Goal: Task Accomplishment & Management: Manage account settings

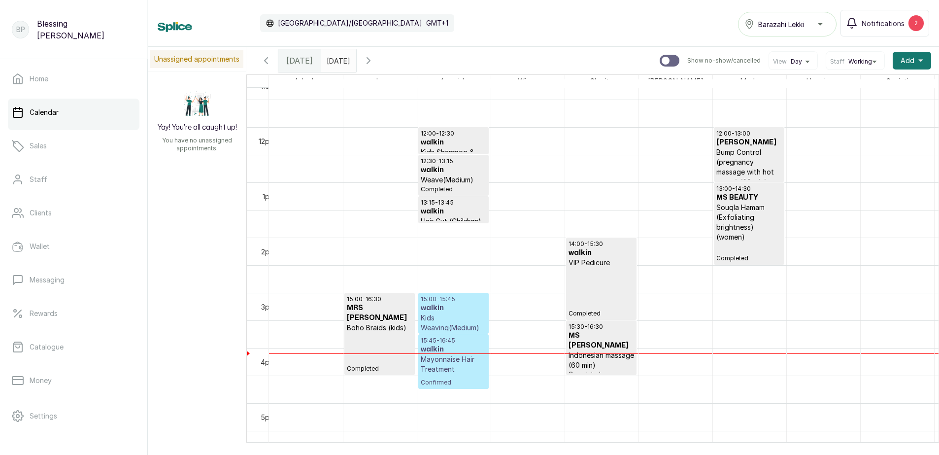
scroll to position [627, 0]
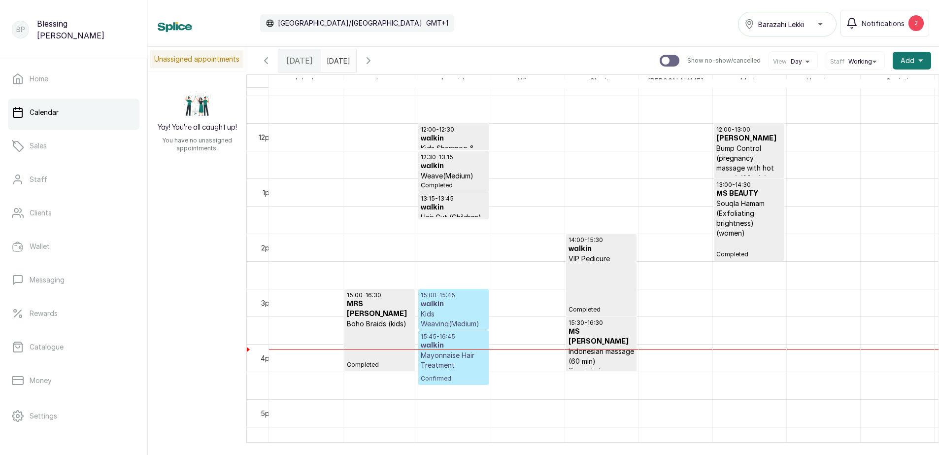
click at [445, 317] on p "Kids Weaving(Medium)" at bounding box center [454, 319] width 66 height 20
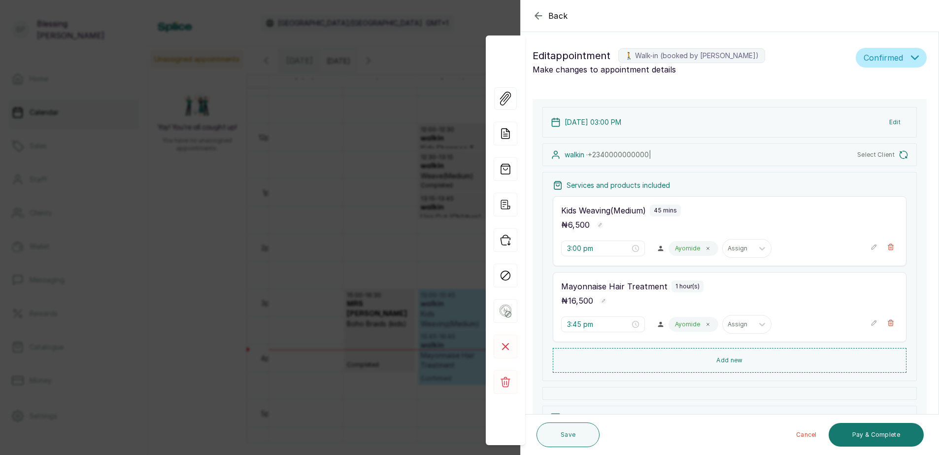
scroll to position [95, 0]
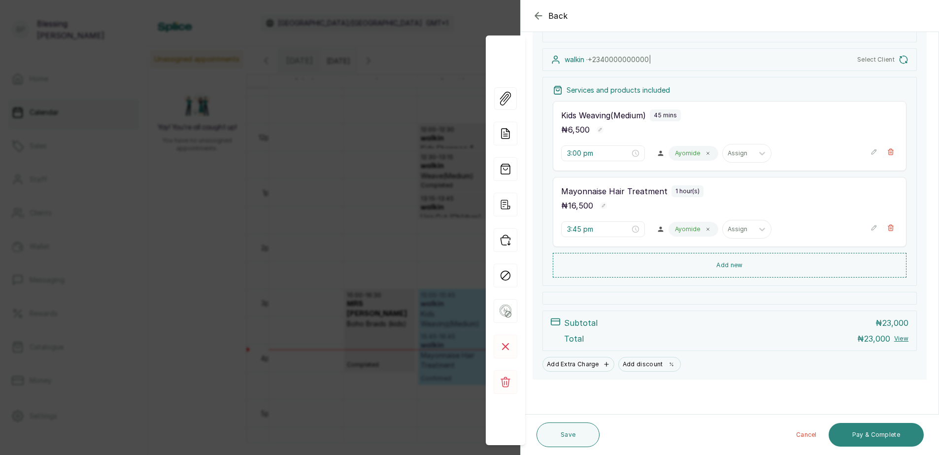
click at [867, 429] on button "Pay & Complete" at bounding box center [876, 435] width 95 height 24
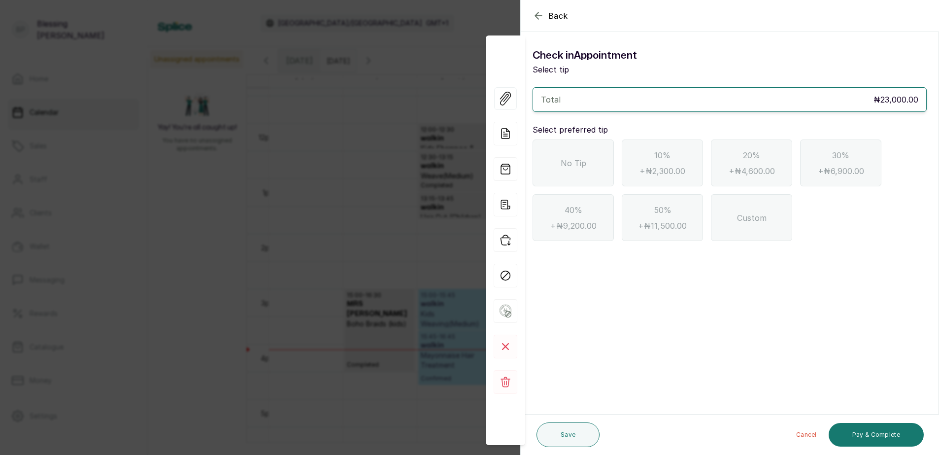
scroll to position [0, 0]
click at [554, 156] on div "No Tip" at bounding box center [573, 162] width 81 height 47
click at [889, 431] on button "Pay & Complete" at bounding box center [876, 435] width 95 height 24
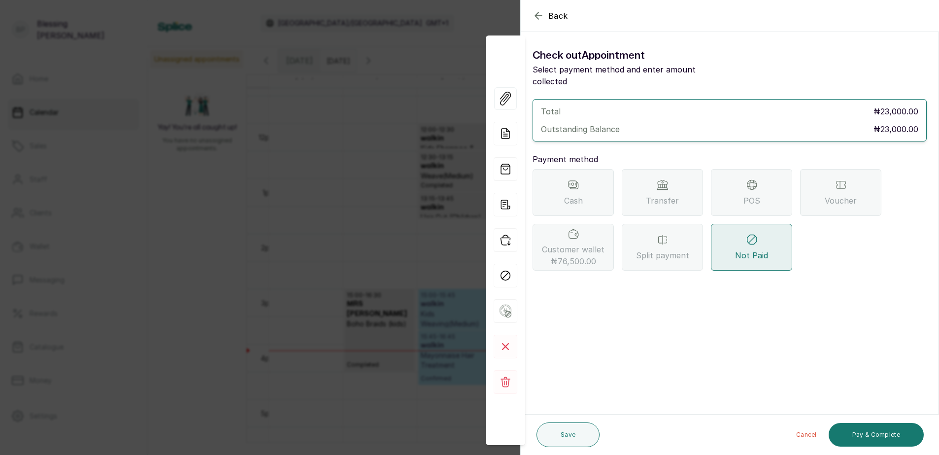
click at [537, 14] on icon "button" at bounding box center [538, 15] width 6 height 6
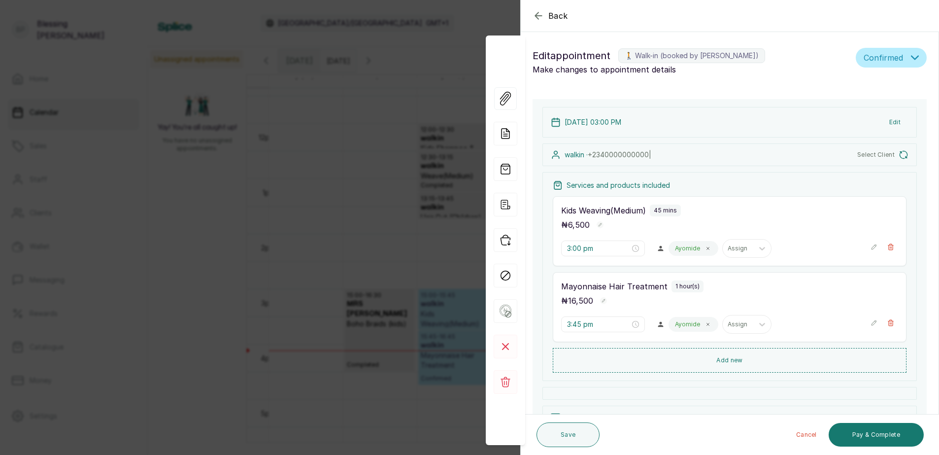
click at [541, 17] on icon "button" at bounding box center [539, 16] width 12 height 12
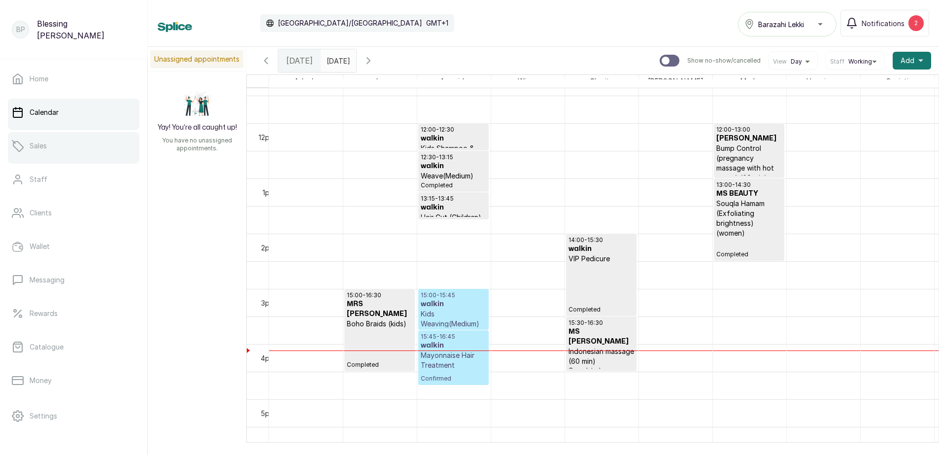
click at [49, 151] on link "Sales" at bounding box center [74, 146] width 132 height 28
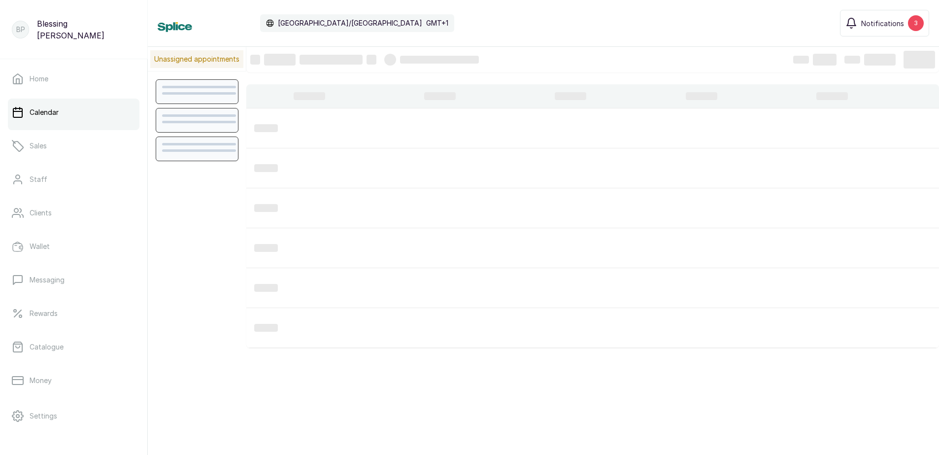
scroll to position [332, 0]
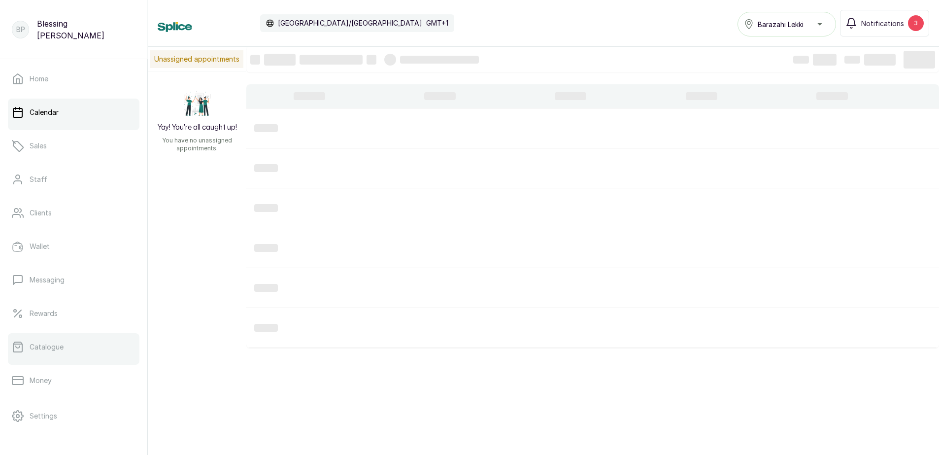
click at [64, 347] on link "Catalogue" at bounding box center [74, 347] width 132 height 28
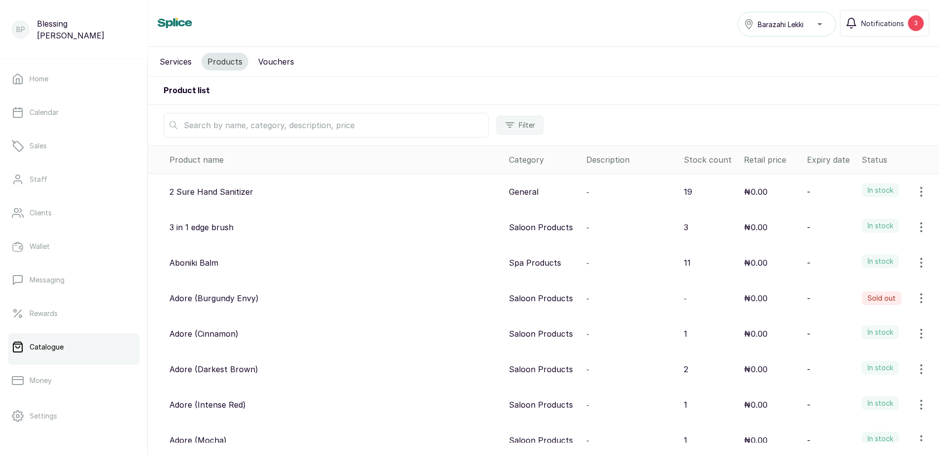
click at [236, 122] on input "text" at bounding box center [326, 125] width 325 height 25
click at [63, 109] on link "Calendar" at bounding box center [74, 113] width 132 height 28
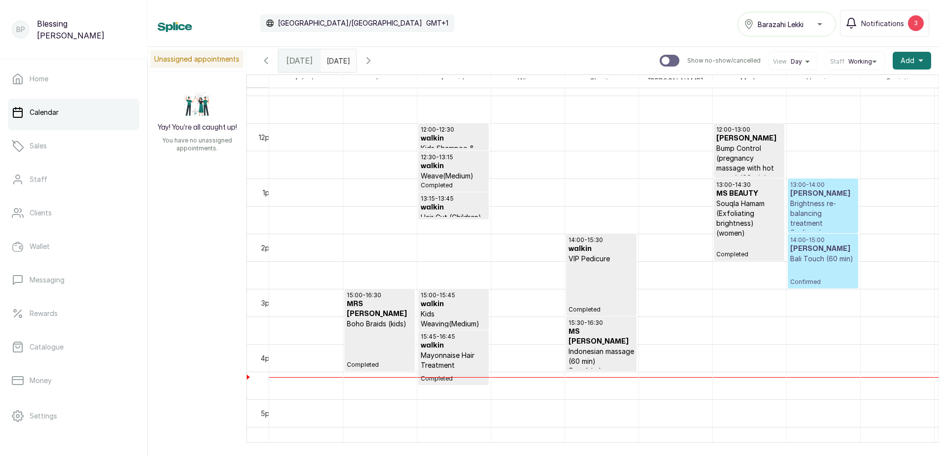
scroll to position [677, 0]
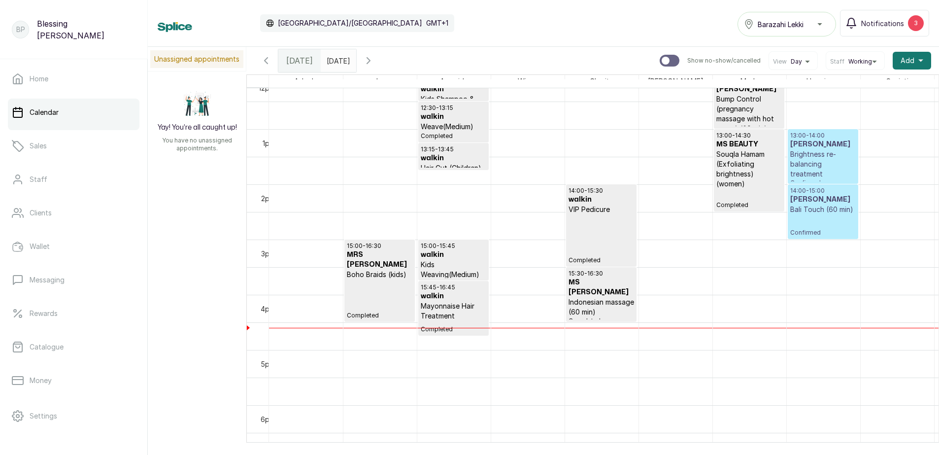
click at [836, 147] on h3 "[PERSON_NAME]" at bounding box center [823, 144] width 66 height 10
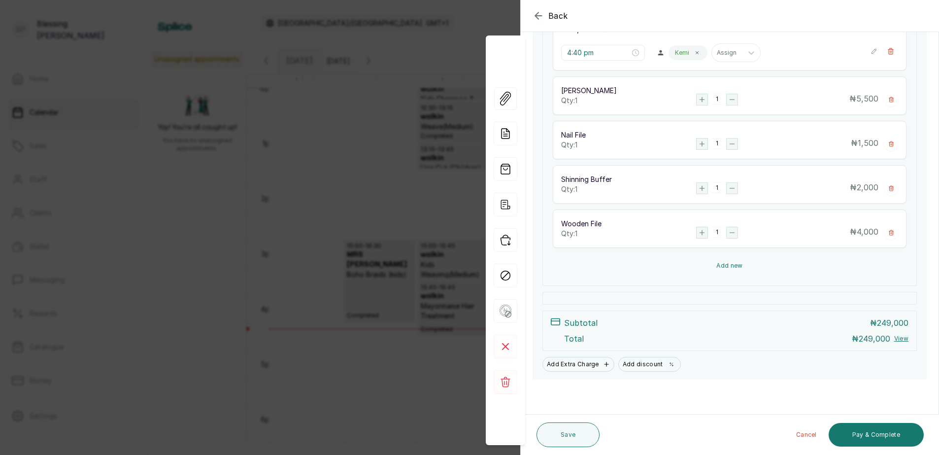
scroll to position [583, 0]
click at [755, 260] on button "Add new" at bounding box center [730, 266] width 354 height 24
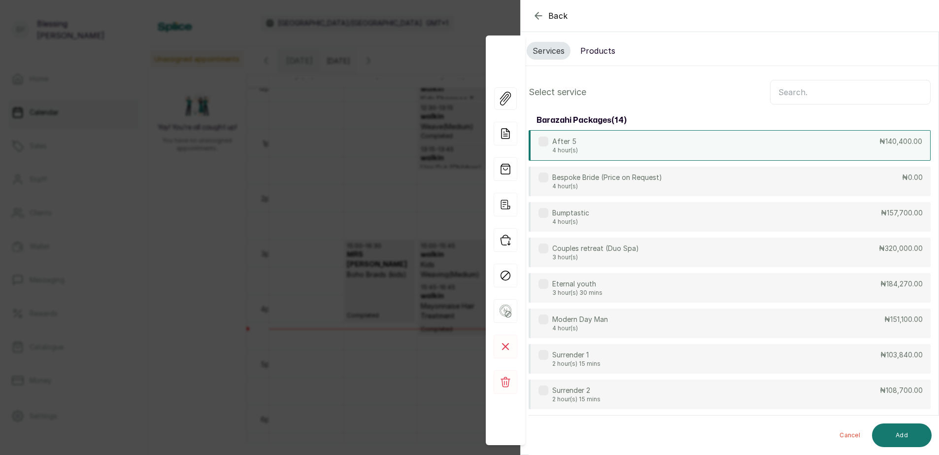
scroll to position [0, 0]
click at [607, 51] on button "Products" at bounding box center [598, 55] width 47 height 18
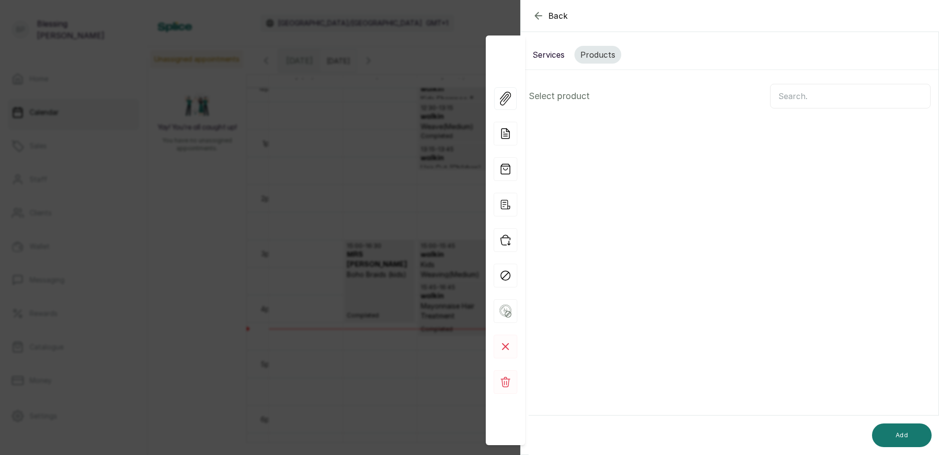
click at [784, 95] on input "text" at bounding box center [850, 96] width 161 height 25
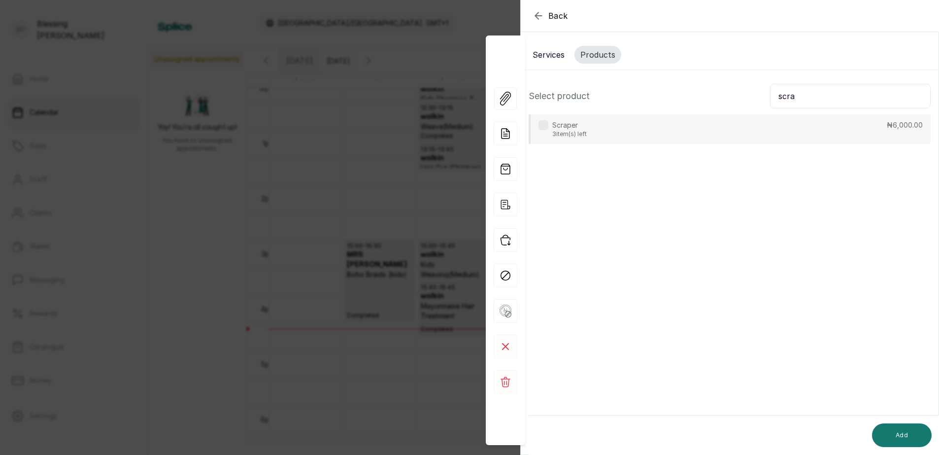
type input "scra"
click at [784, 121] on div "Scraper 3 item(s) left ₦6,000.00" at bounding box center [730, 129] width 402 height 30
click at [910, 431] on button "Add" at bounding box center [902, 435] width 60 height 24
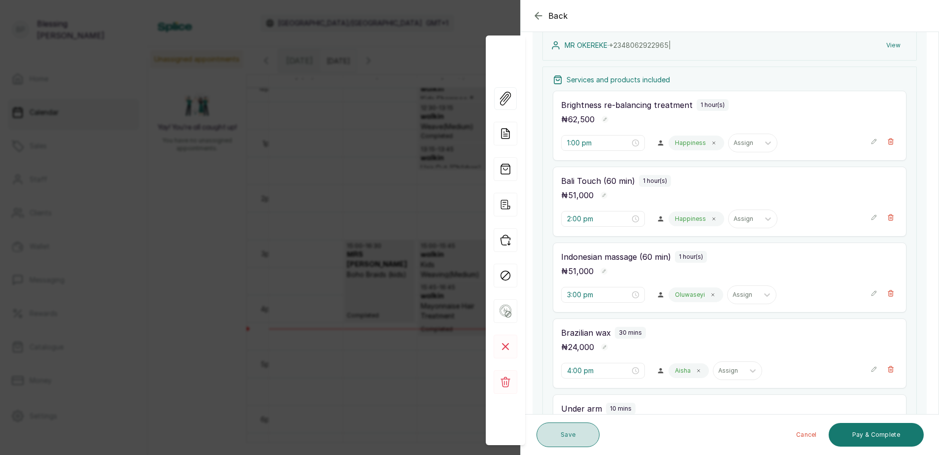
scroll to position [296, 0]
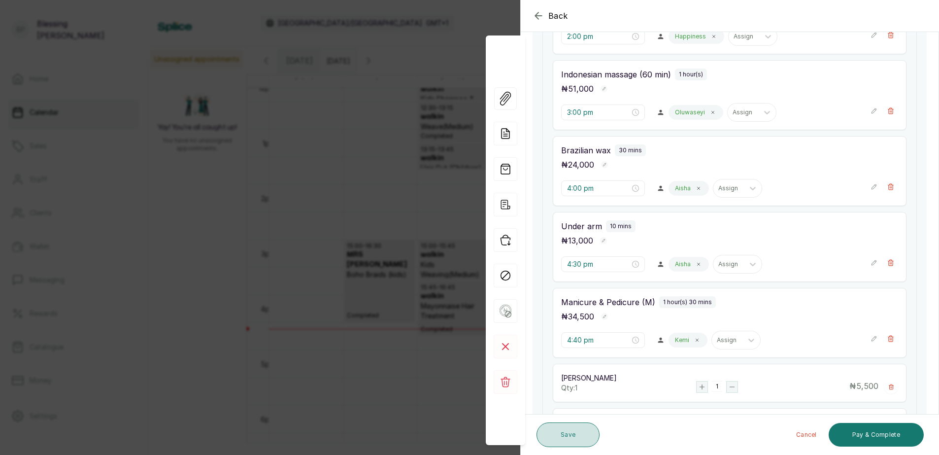
click at [566, 433] on button "Save" at bounding box center [568, 434] width 63 height 25
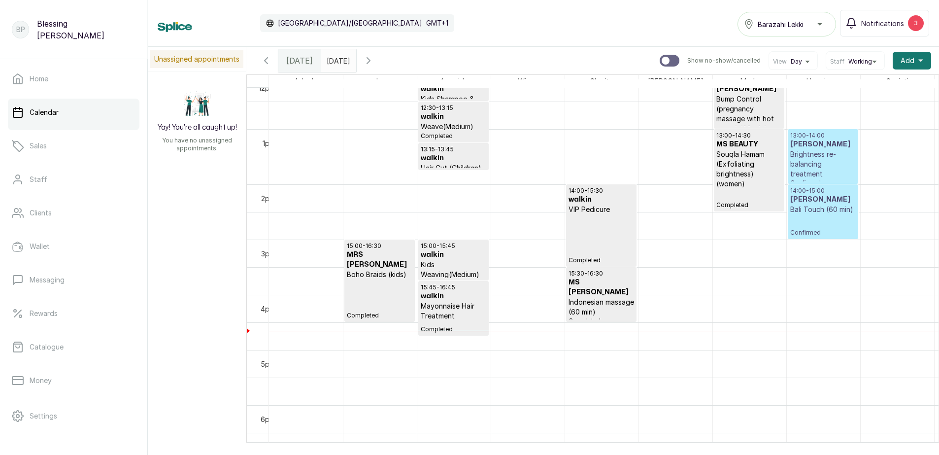
click at [806, 162] on p "Brightness re-balancing treatment" at bounding box center [823, 164] width 66 height 30
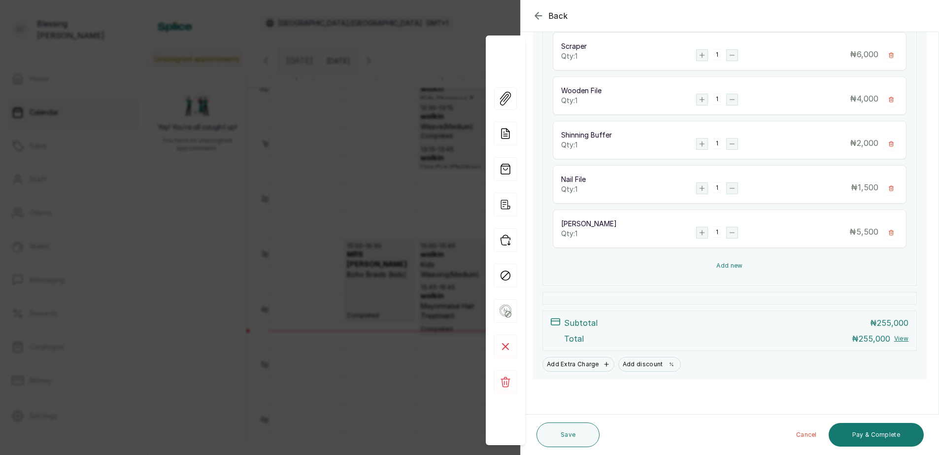
scroll to position [627, 0]
click at [725, 263] on button "Add new" at bounding box center [730, 266] width 354 height 24
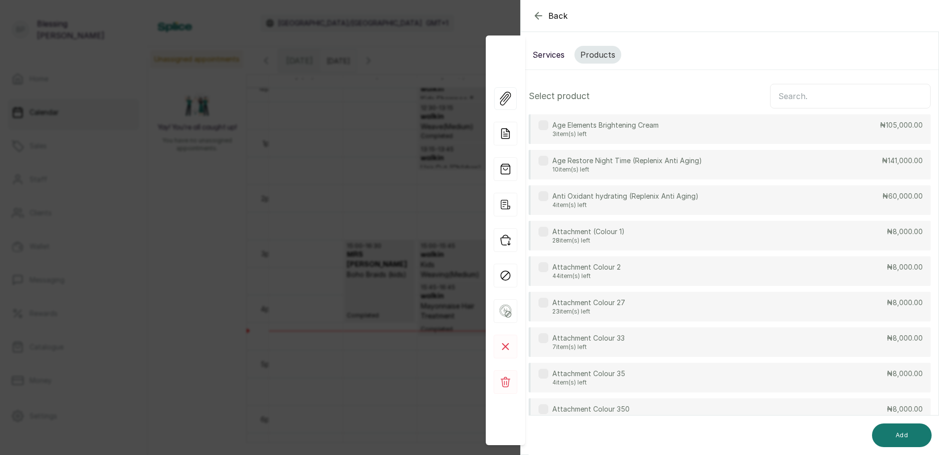
click at [559, 55] on button "Services" at bounding box center [549, 55] width 44 height 18
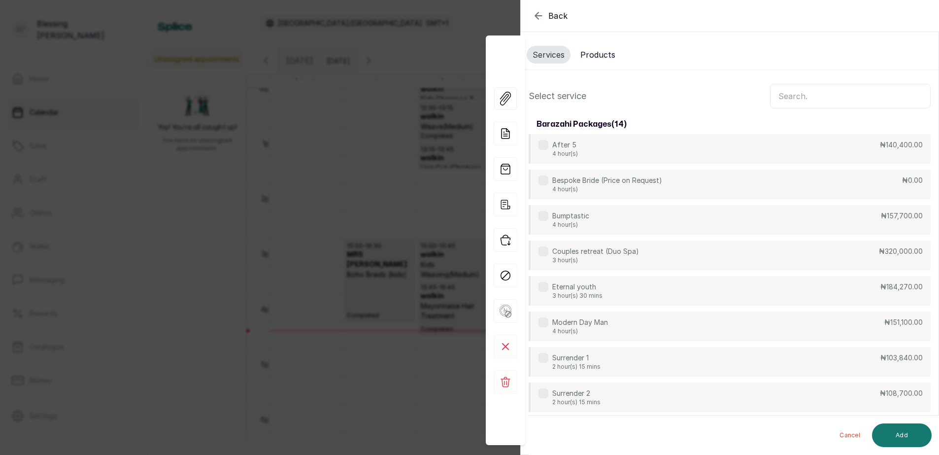
click at [786, 98] on input "text" at bounding box center [850, 96] width 161 height 25
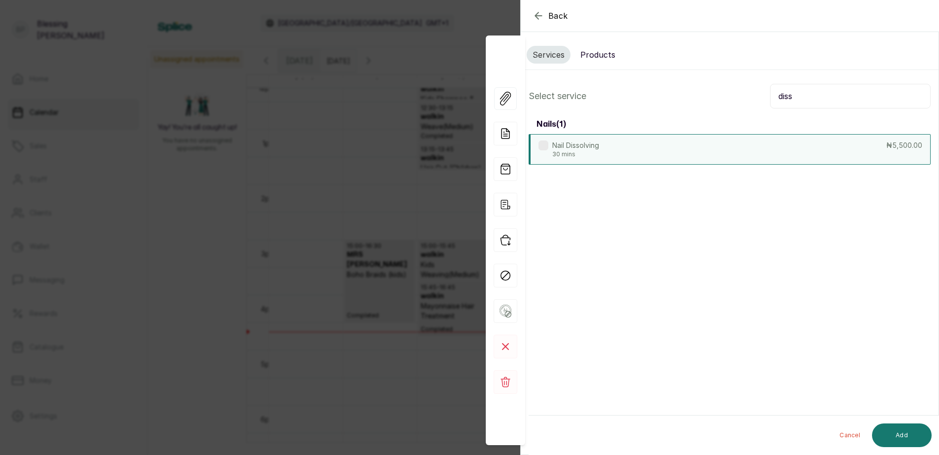
type input "diss"
click at [804, 140] on div "Nail Dissolving 30 mins ₦5,500.00" at bounding box center [730, 149] width 402 height 31
click at [908, 435] on button "Add" at bounding box center [902, 435] width 60 height 24
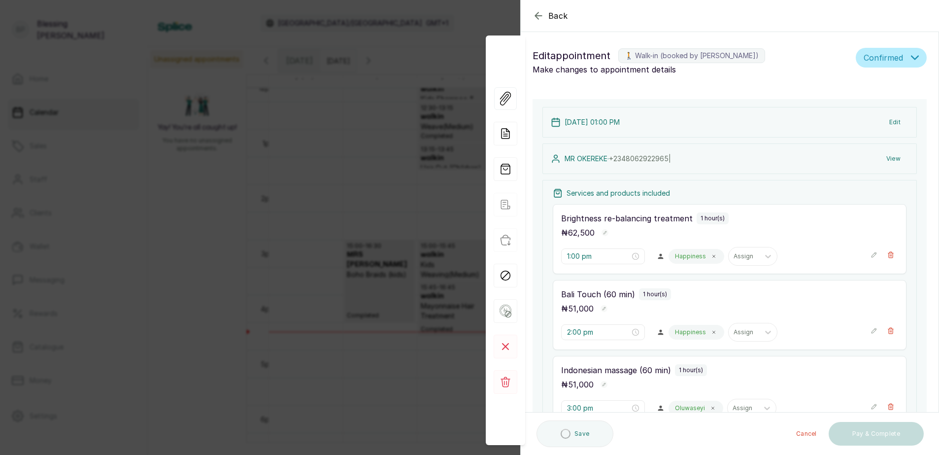
type input "6:10 pm"
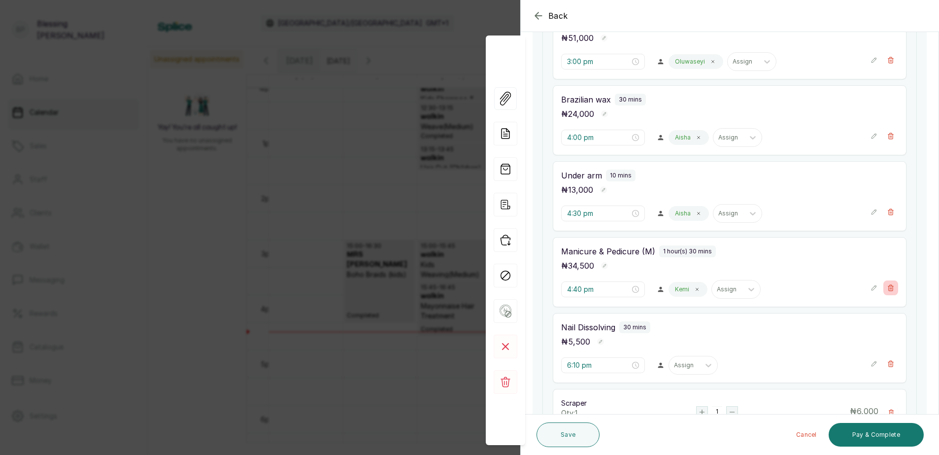
scroll to position [394, 0]
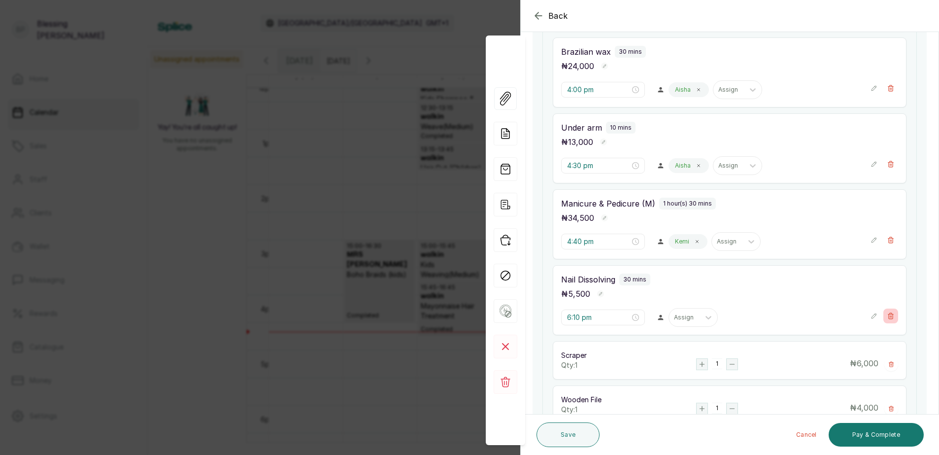
click at [884, 311] on button "Show no-show/cancelled" at bounding box center [891, 316] width 15 height 15
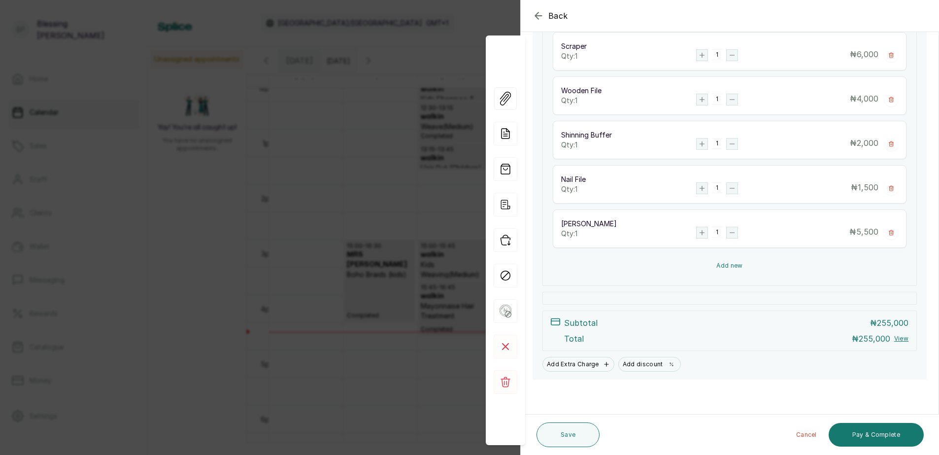
scroll to position [627, 0]
click at [734, 267] on button "Add new" at bounding box center [730, 266] width 354 height 24
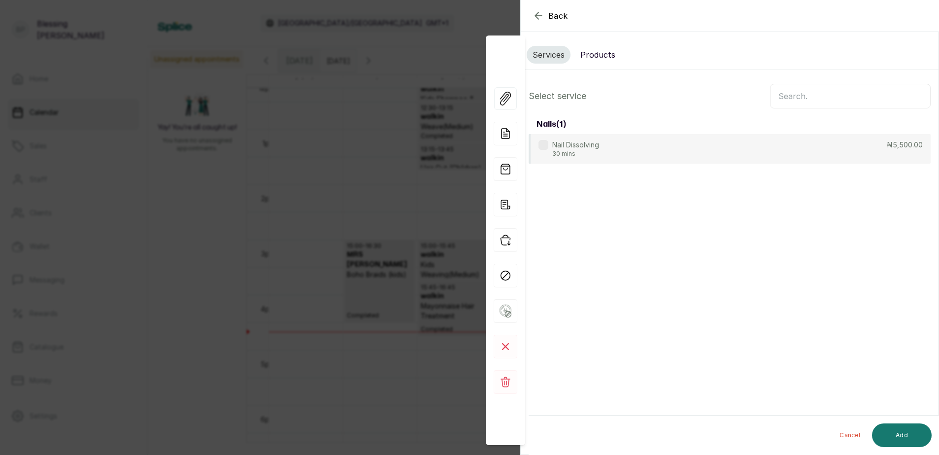
scroll to position [0, 0]
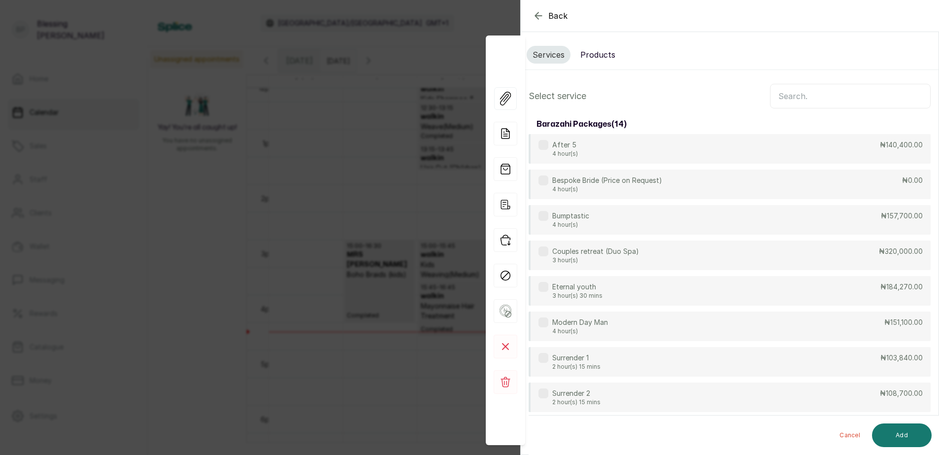
click at [788, 96] on input "text" at bounding box center [850, 96] width 161 height 25
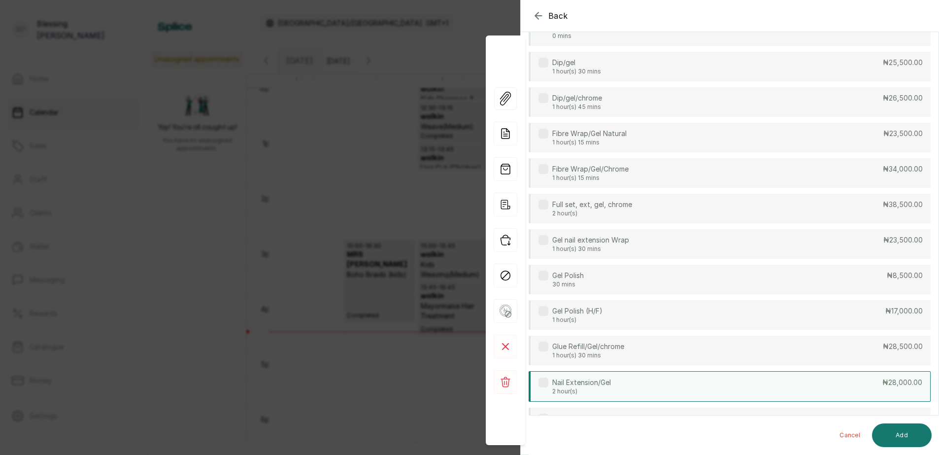
scroll to position [246, 0]
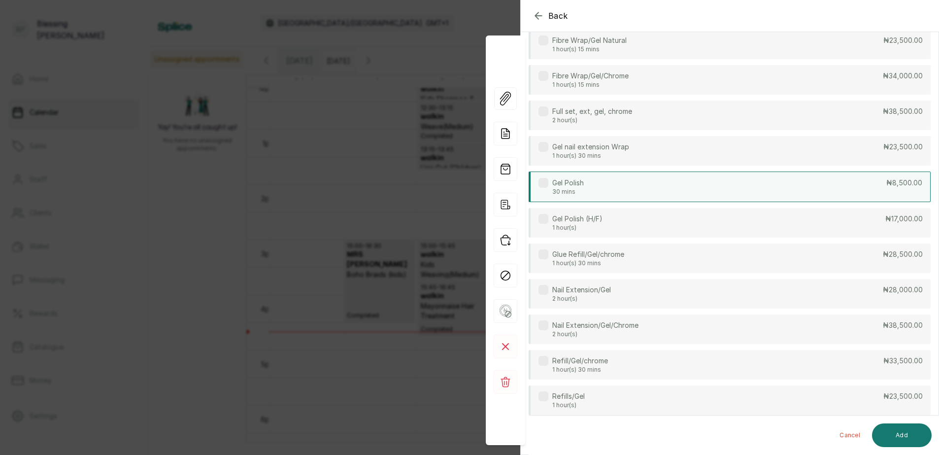
type input "gel"
click at [864, 186] on div "Gel Polish 30 mins ₦8,500.00" at bounding box center [730, 187] width 402 height 31
click at [904, 426] on button "Add" at bounding box center [902, 435] width 60 height 24
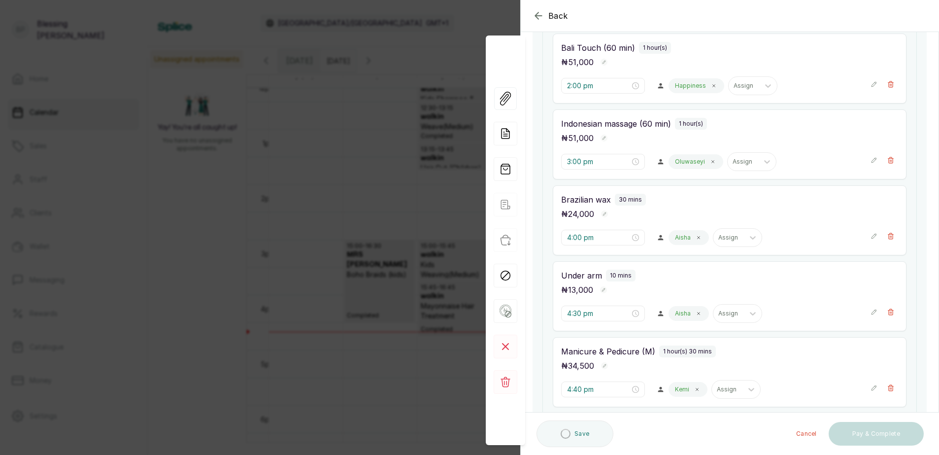
type input "6:10 pm"
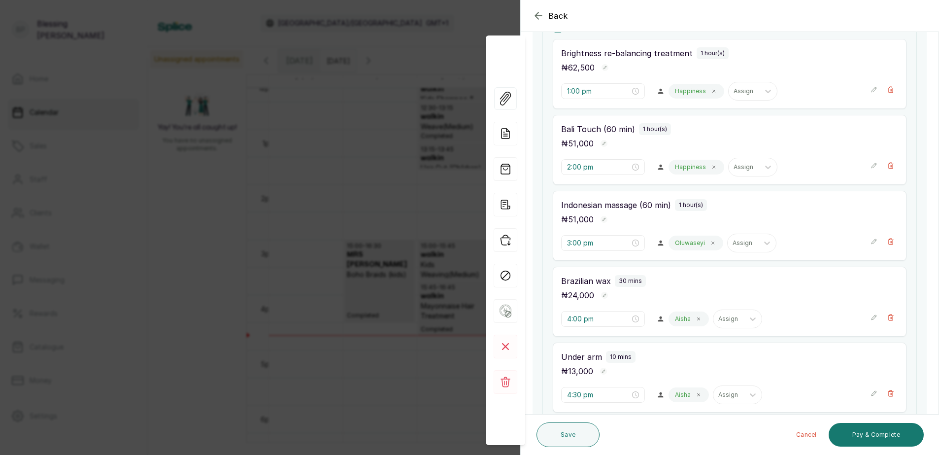
scroll to position [162, 0]
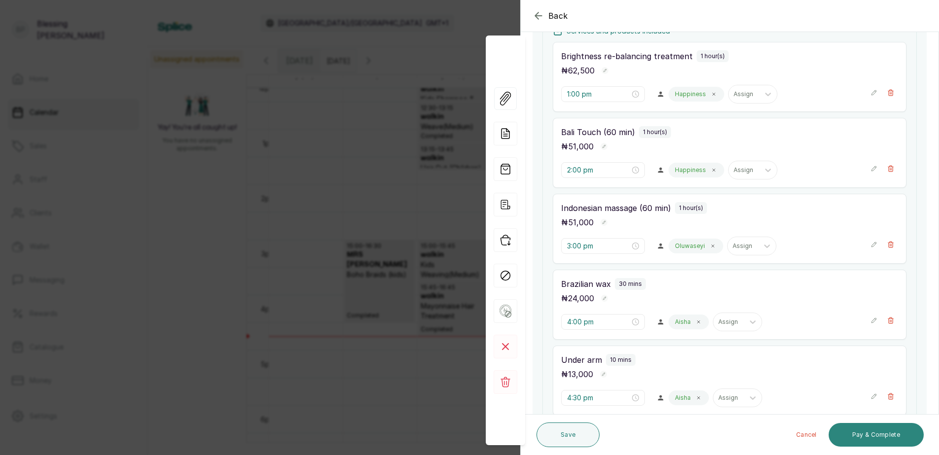
click at [894, 431] on button "Pay & Complete" at bounding box center [876, 435] width 95 height 24
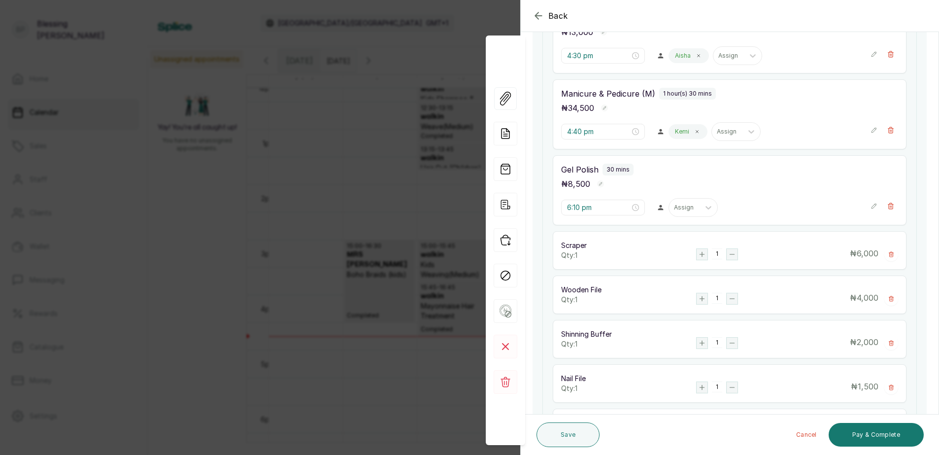
scroll to position [507, 0]
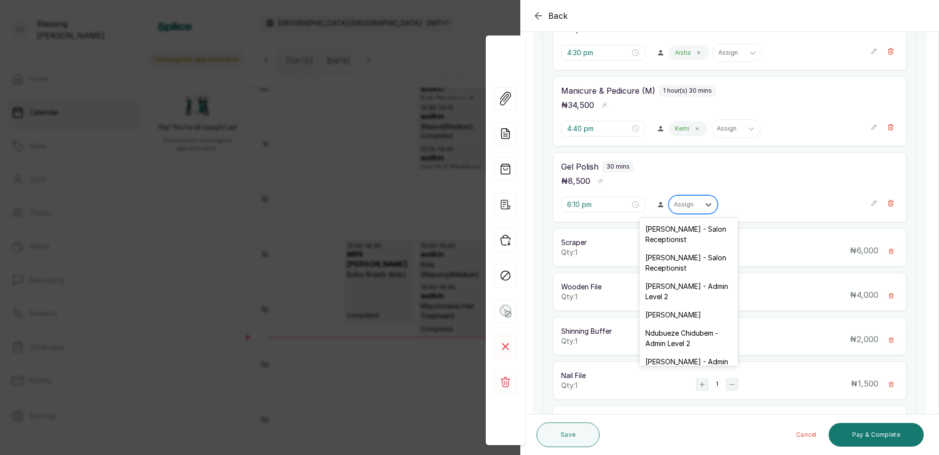
click at [685, 204] on div at bounding box center [684, 204] width 21 height 9
type input "wi"
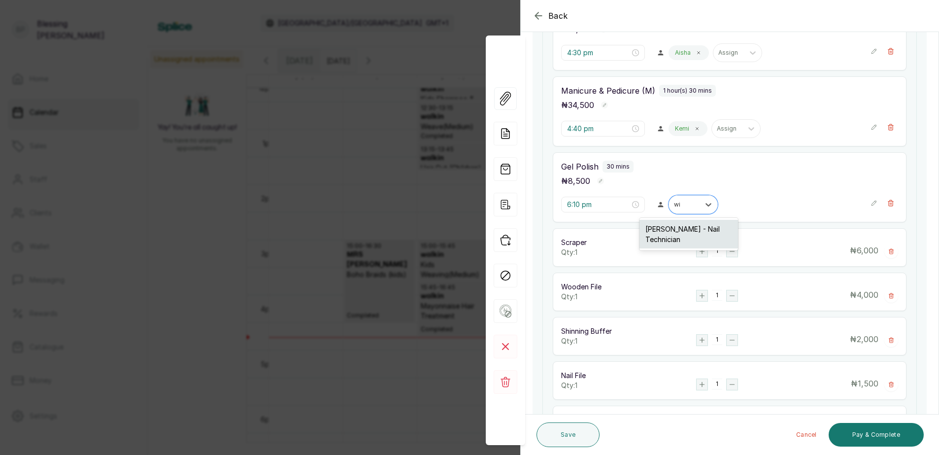
click at [693, 233] on div "Wizzy Effiong - Nail Technician" at bounding box center [689, 234] width 99 height 29
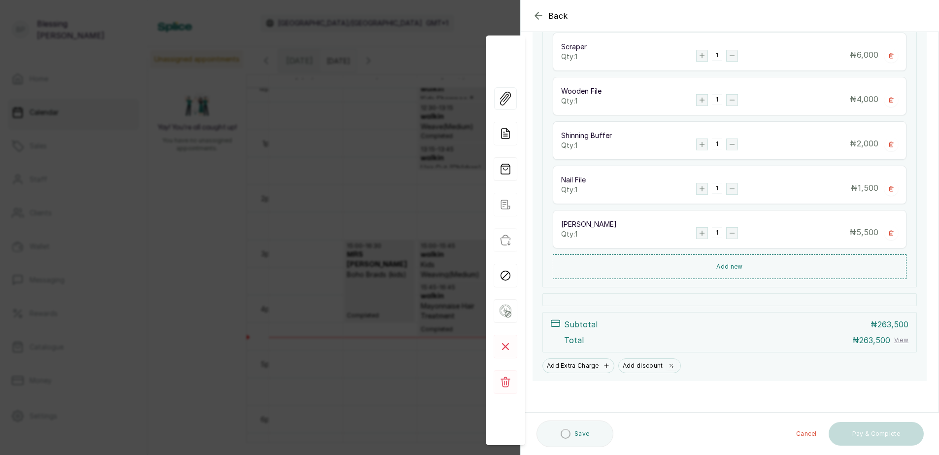
scroll to position [704, 0]
click at [899, 431] on button "Pay & Complete" at bounding box center [876, 435] width 95 height 24
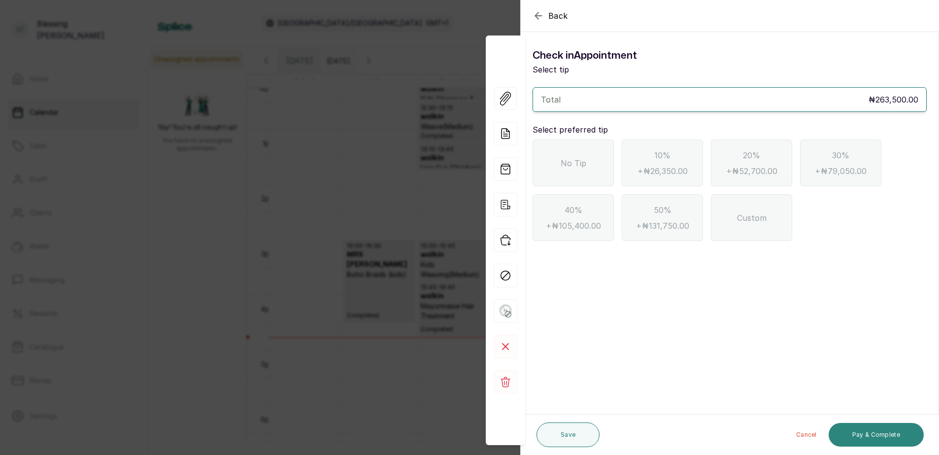
scroll to position [0, 0]
click at [580, 159] on span "No Tip" at bounding box center [574, 163] width 26 height 12
click at [892, 432] on button "Pay & Complete" at bounding box center [876, 435] width 95 height 24
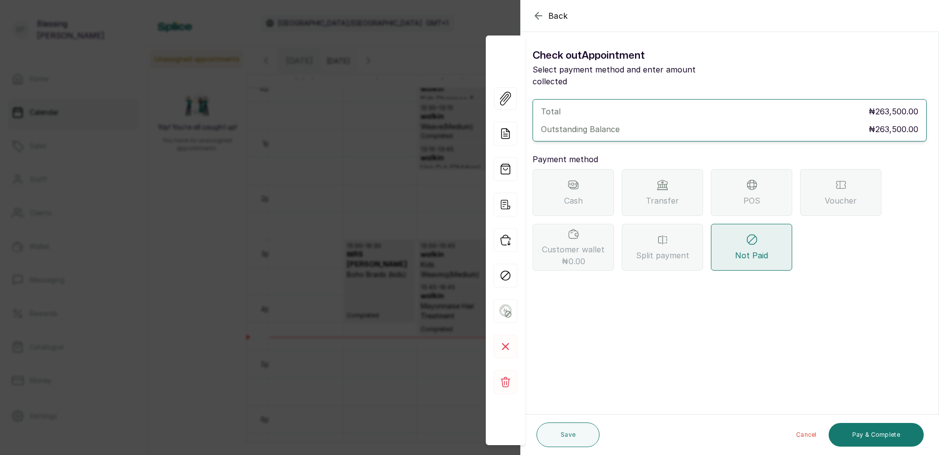
click at [679, 176] on div "Transfer" at bounding box center [662, 192] width 81 height 47
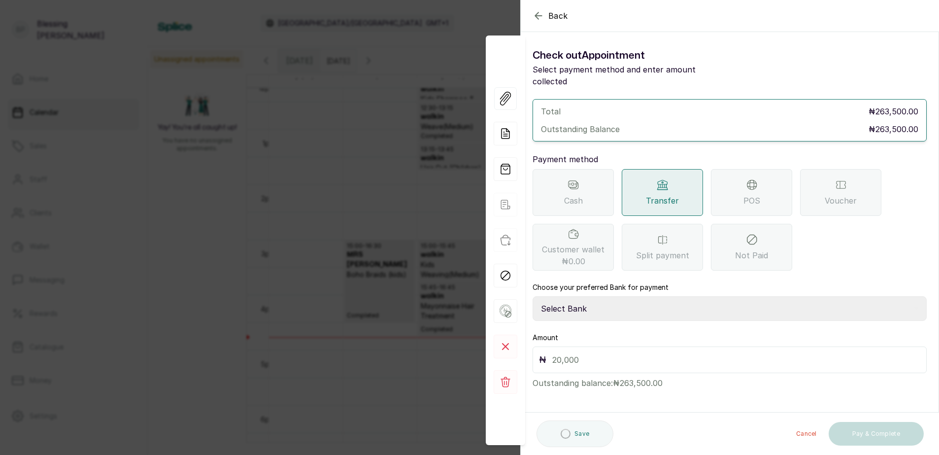
click at [604, 296] on select "Select Bank BARAZAHI LIMITED Access Bank TRACTION/TR BARAZAHI Paystack-Titan Ba…" at bounding box center [730, 308] width 394 height 25
select select "3da602f6-cb5f-407a-81f6-dc86d0307638"
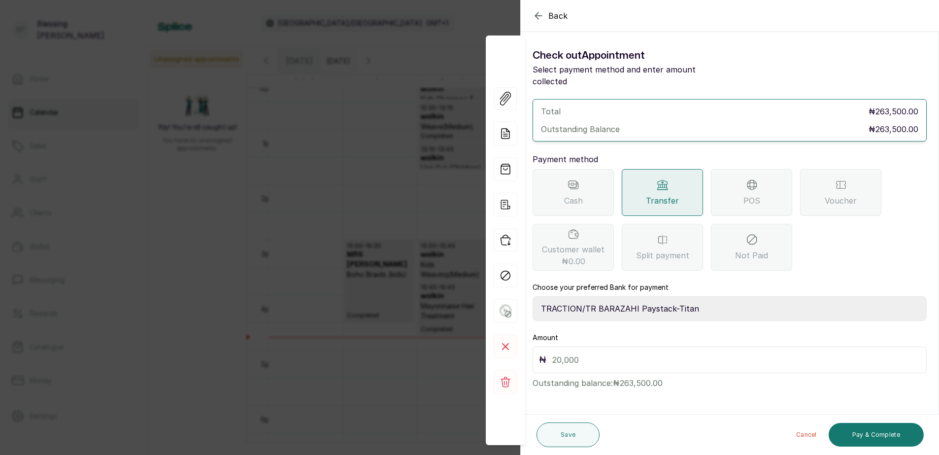
click at [533, 296] on select "Select Bank BARAZAHI LIMITED Access Bank TRACTION/TR BARAZAHI Paystack-Titan Ba…" at bounding box center [730, 308] width 394 height 25
click at [573, 353] on input "text" at bounding box center [736, 360] width 368 height 14
click at [876, 429] on button "Pay & Complete" at bounding box center [876, 435] width 95 height 24
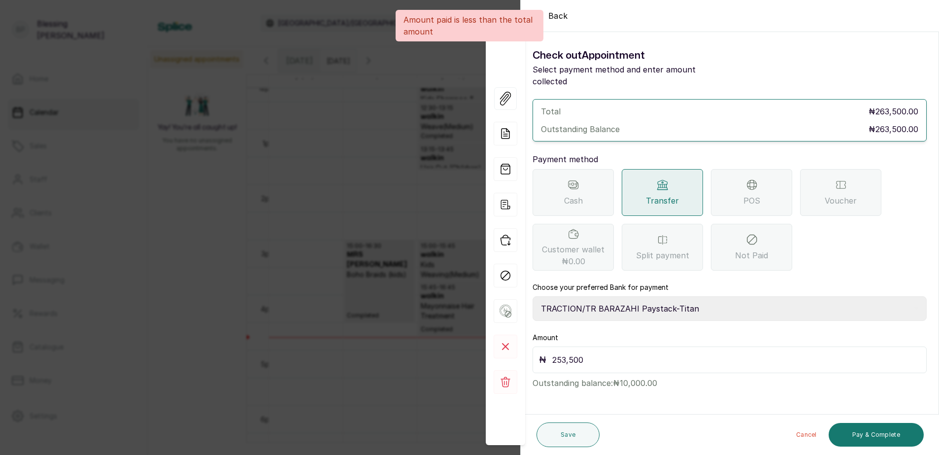
click at [564, 353] on input "253,500" at bounding box center [736, 360] width 368 height 14
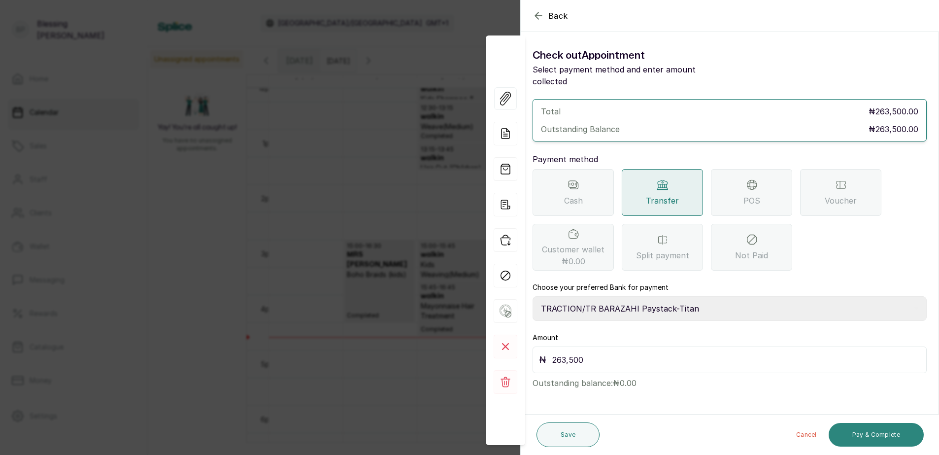
type input "263,500"
click at [866, 431] on button "Pay & Complete" at bounding box center [876, 435] width 95 height 24
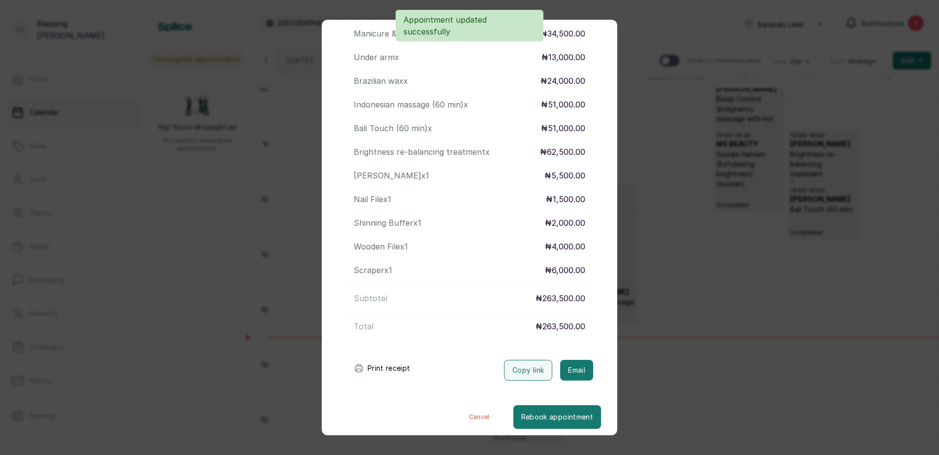
scroll to position [208, 0]
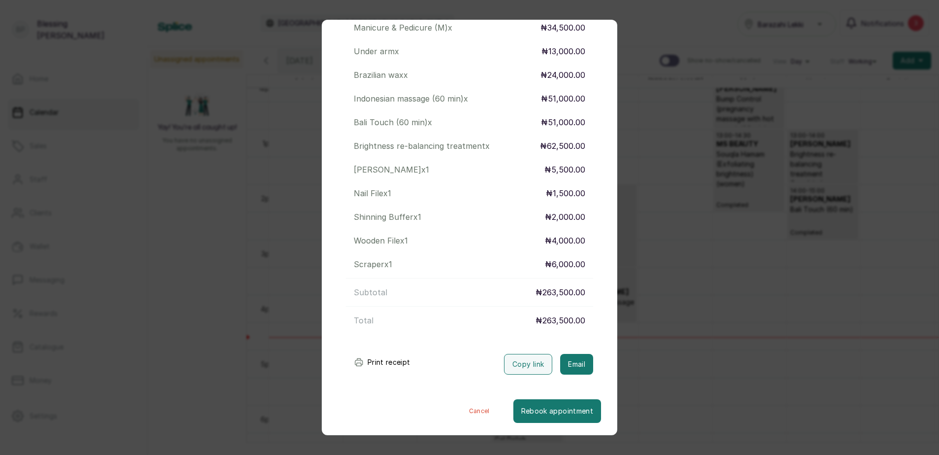
click at [374, 359] on button "Print receipt" at bounding box center [382, 362] width 72 height 20
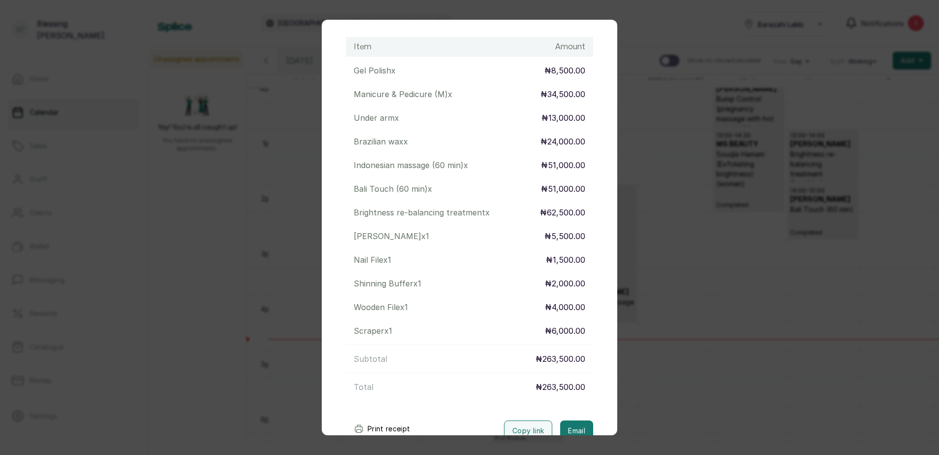
click at [250, 317] on div "Transaction Details Booking ID: # SPj3eAGJ Date: 7 Sep, 2025 ・ 1:00 PM Billed t…" at bounding box center [469, 227] width 939 height 455
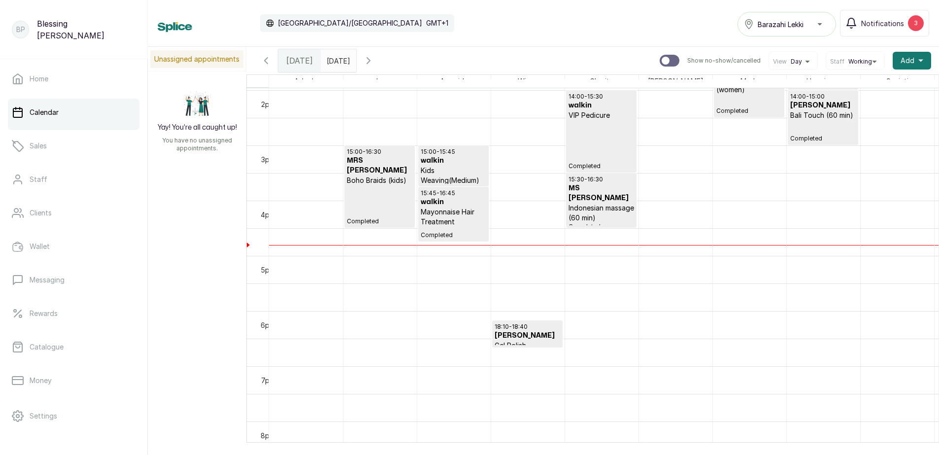
scroll to position [775, 0]
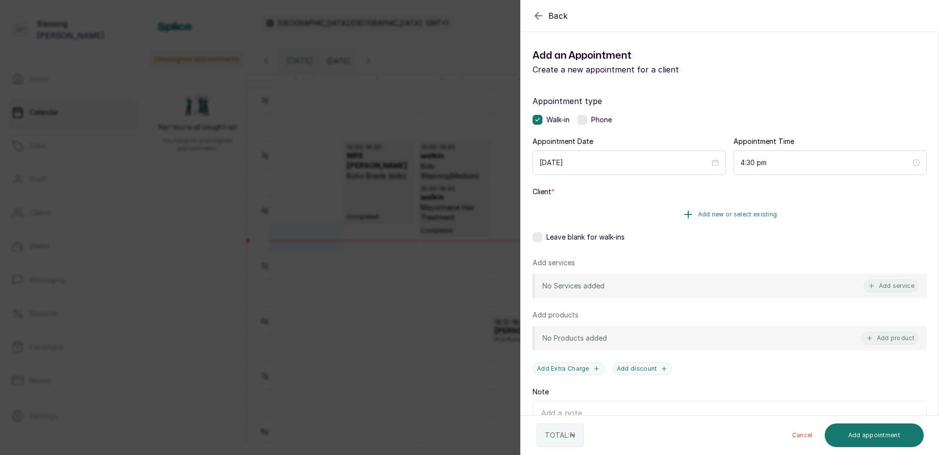
click at [700, 218] on span "Add new or select existing" at bounding box center [737, 214] width 79 height 8
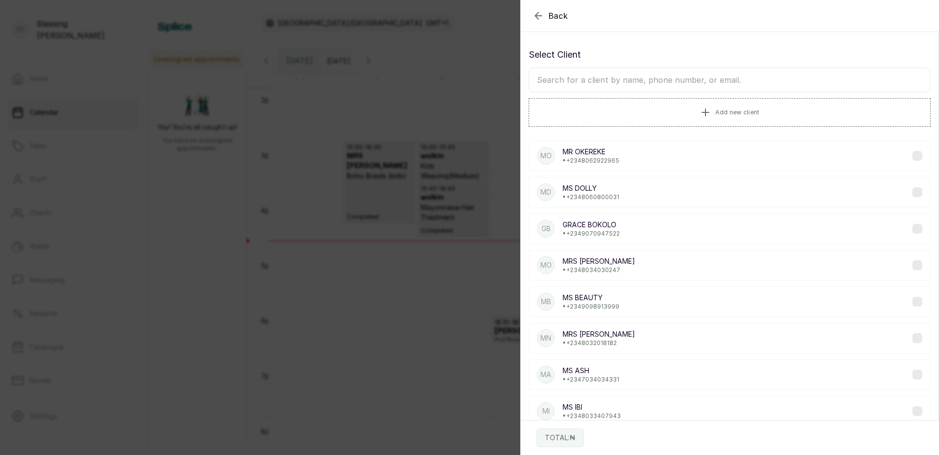
click at [656, 80] on input "text" at bounding box center [730, 80] width 402 height 25
click at [716, 109] on span "Add new client" at bounding box center [738, 112] width 44 height 8
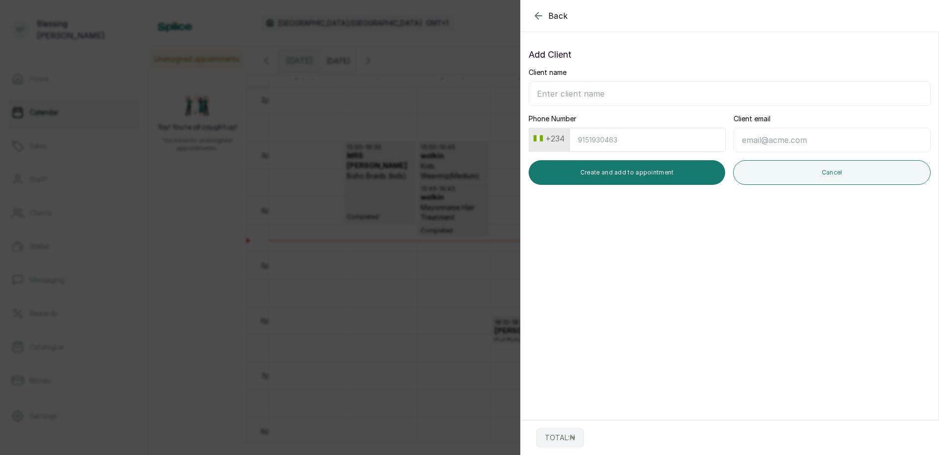
click at [584, 88] on input "Client name" at bounding box center [730, 93] width 402 height 25
click at [590, 140] on input "Phone Number" at bounding box center [648, 140] width 156 height 24
click at [581, 94] on input "adeola" at bounding box center [730, 93] width 402 height 25
type input "a"
type input "m"
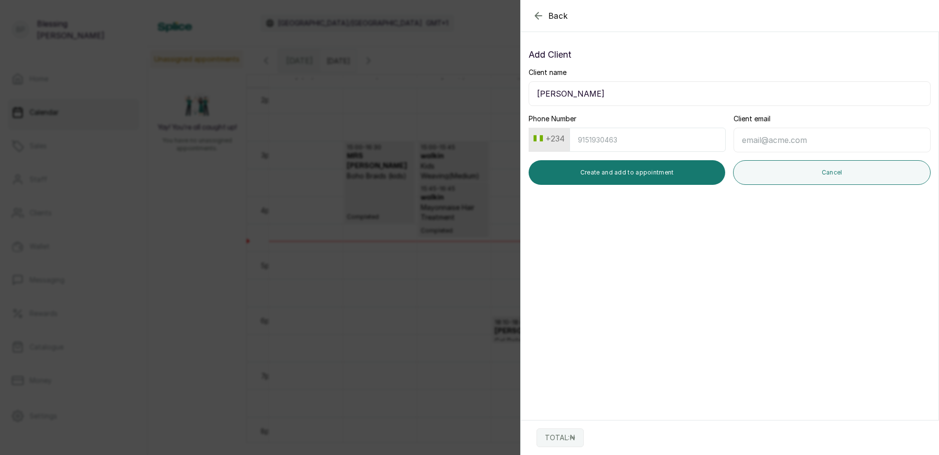
type input "MS ADESOLA"
click at [598, 148] on input "Phone Number" at bounding box center [648, 140] width 156 height 24
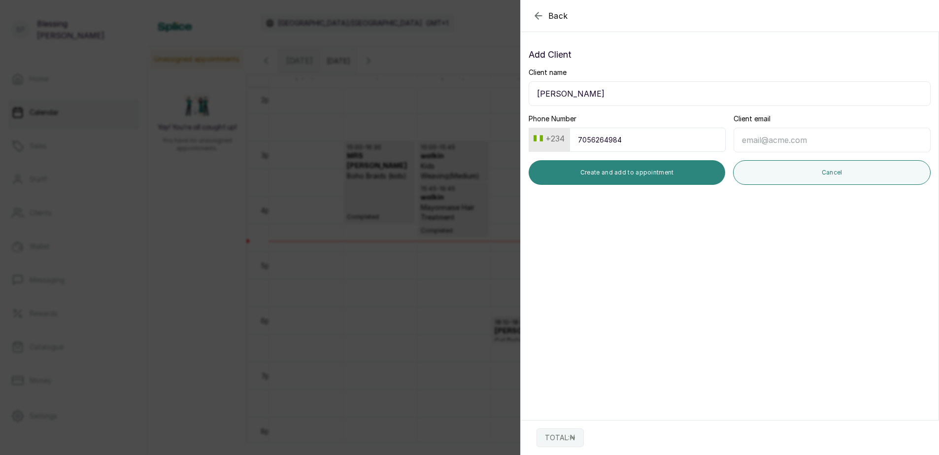
type input "7056264984"
click at [659, 174] on button "Create and add to appointment" at bounding box center [627, 172] width 197 height 25
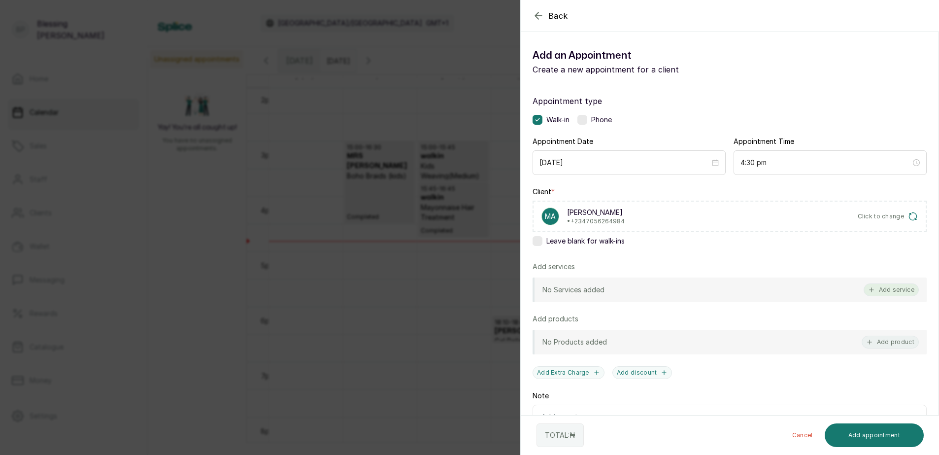
click at [873, 288] on button "Add service" at bounding box center [891, 289] width 55 height 13
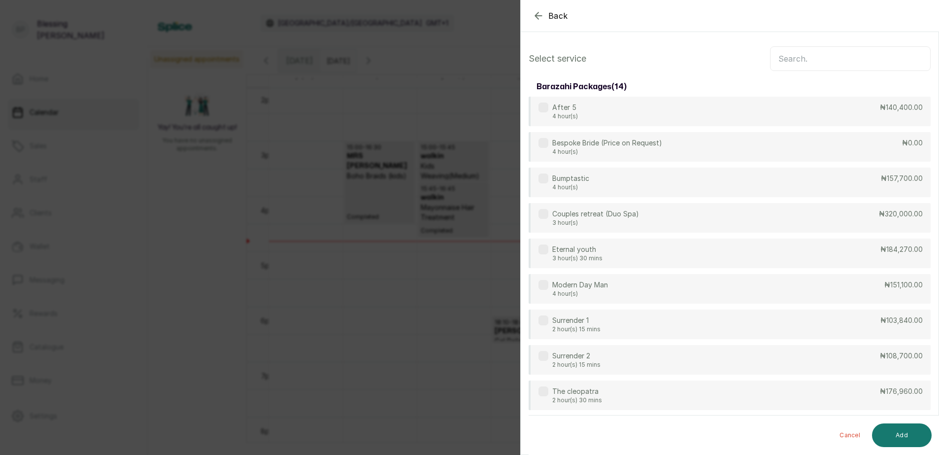
scroll to position [0, 0]
click at [775, 67] on input "text" at bounding box center [850, 60] width 161 height 25
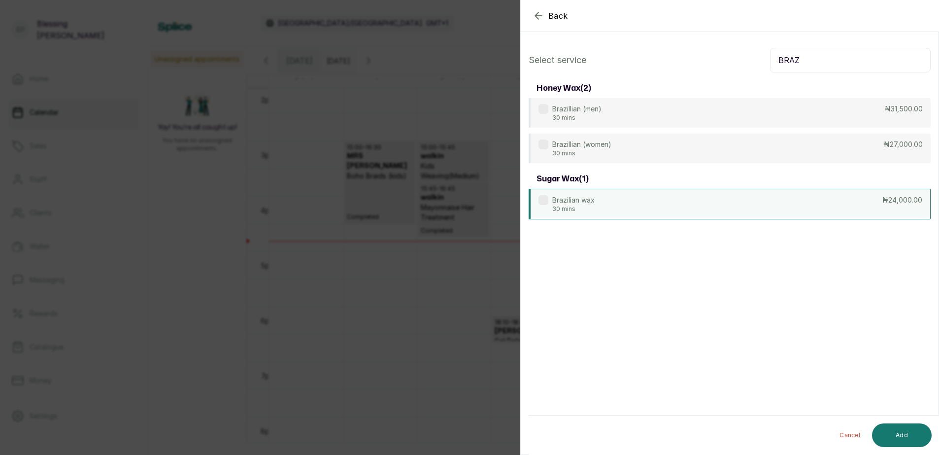
type input "BRAZ"
click at [871, 206] on div "Brazilian wax 30 mins ₦24,000.00" at bounding box center [730, 204] width 402 height 31
click at [913, 429] on button "Add" at bounding box center [902, 435] width 60 height 24
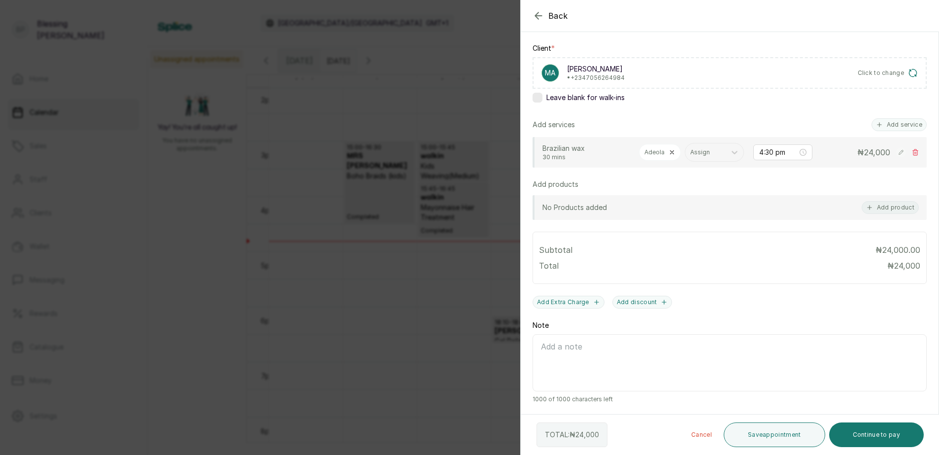
scroll to position [164, 0]
click at [878, 430] on button "Continue to pay" at bounding box center [876, 434] width 95 height 25
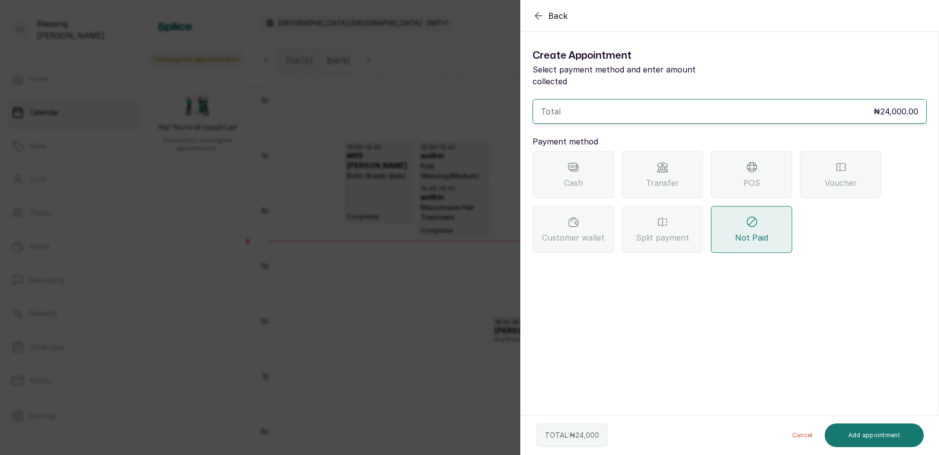
scroll to position [0, 0]
click at [672, 177] on span "Transfer" at bounding box center [662, 183] width 33 height 12
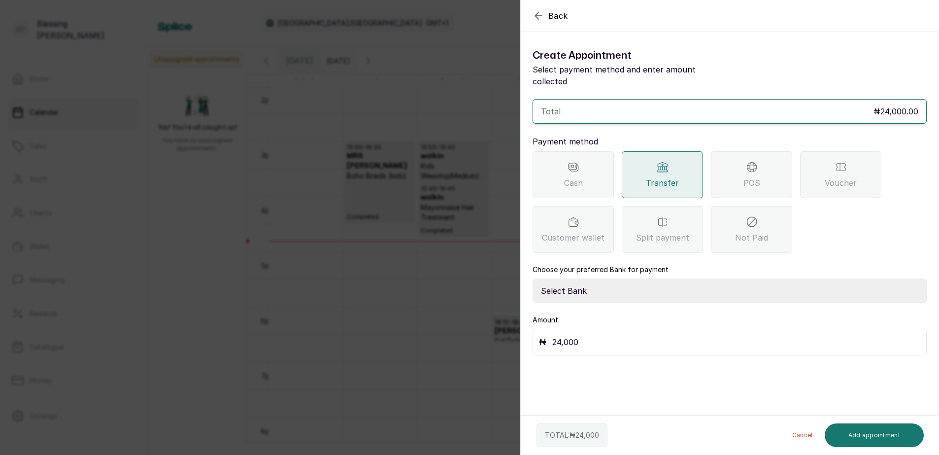
click at [625, 282] on select "Select Bank BARAZAHI LIMITED Access Bank TRACTION/TR BARAZAHI Paystack-Titan Ba…" at bounding box center [730, 290] width 394 height 25
select select "3da602f6-cb5f-407a-81f6-dc86d0307638"
click at [533, 278] on select "Select Bank BARAZAHI LIMITED Access Bank TRACTION/TR BARAZAHI Paystack-Titan Ba…" at bounding box center [730, 290] width 394 height 25
click at [893, 429] on button "Add appointment" at bounding box center [875, 435] width 100 height 24
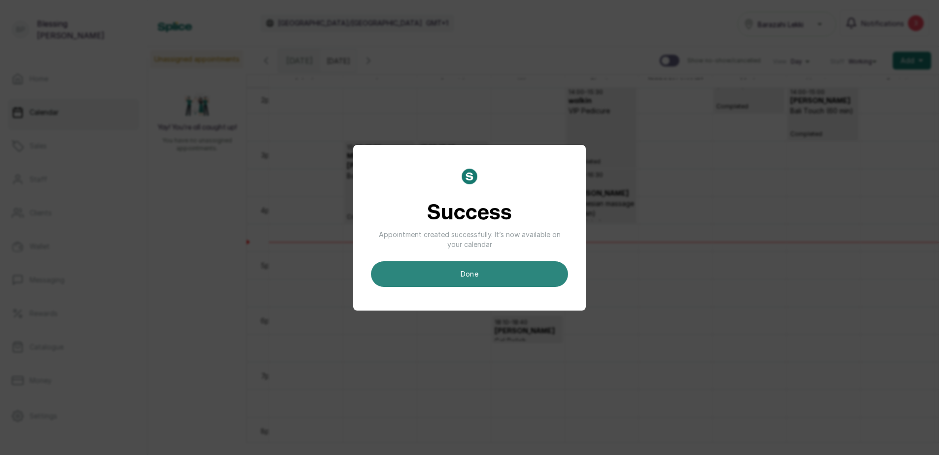
click at [554, 270] on button "done" at bounding box center [469, 274] width 197 height 26
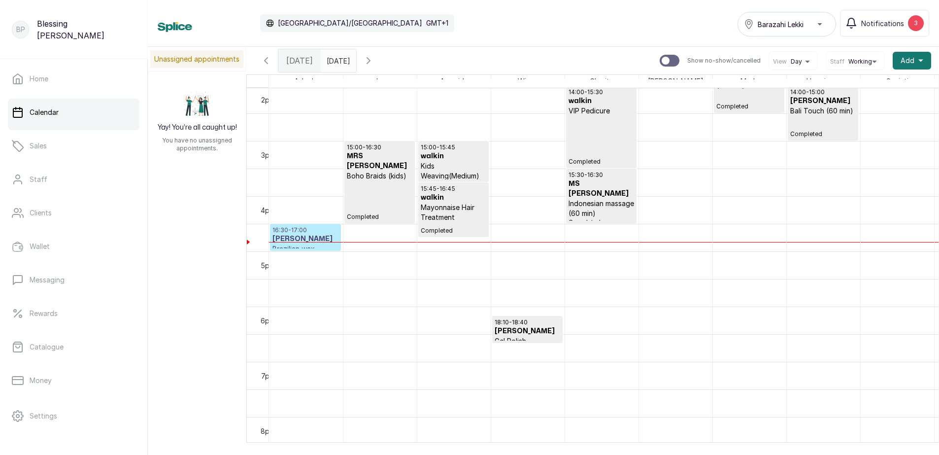
click at [306, 237] on h3 "MS ADESOLA" at bounding box center [306, 239] width 66 height 10
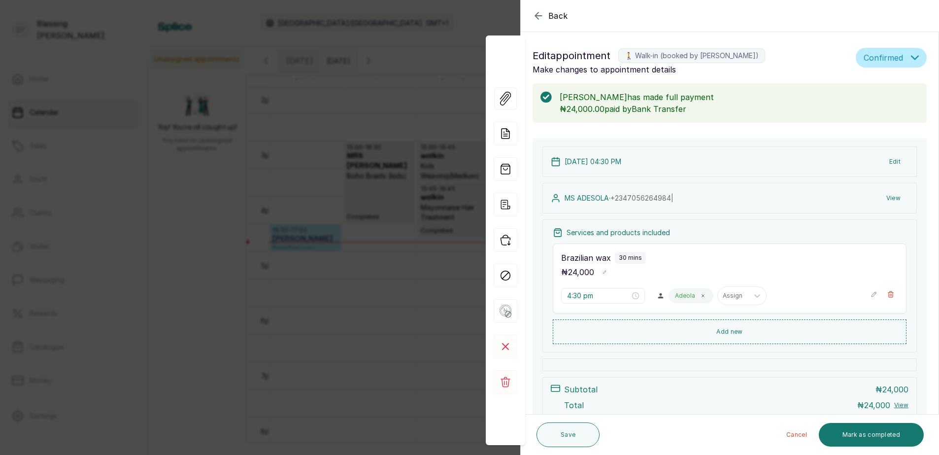
click at [688, 294] on p "Adeola" at bounding box center [685, 296] width 20 height 8
click at [701, 297] on icon at bounding box center [703, 295] width 5 height 5
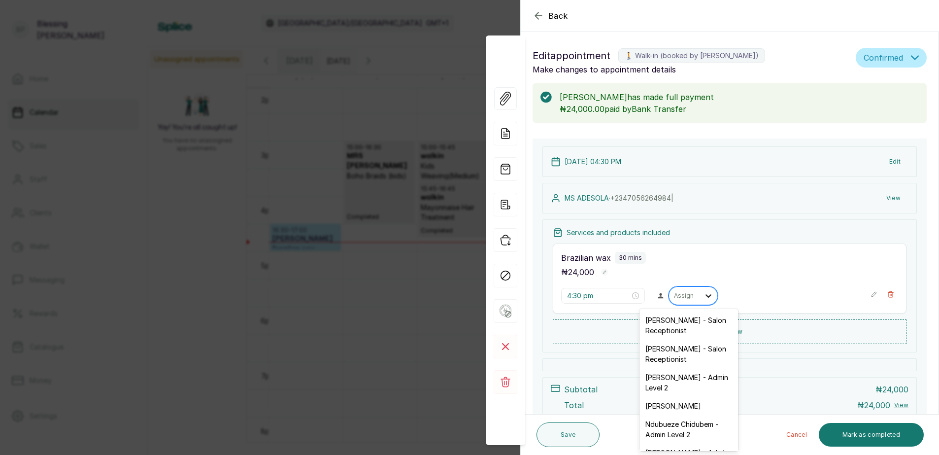
click at [700, 296] on div at bounding box center [709, 296] width 18 height 18
type input "AIS"
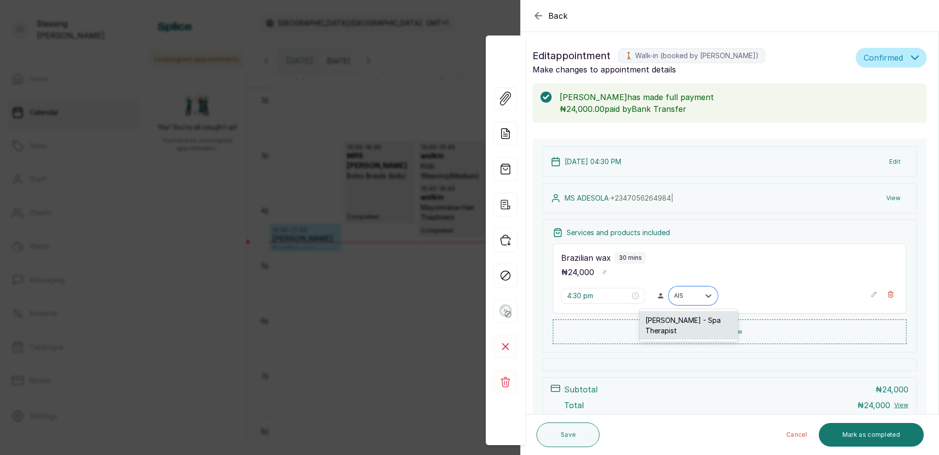
click at [691, 328] on div "Aisha Usman - Spa Therapist" at bounding box center [689, 325] width 99 height 29
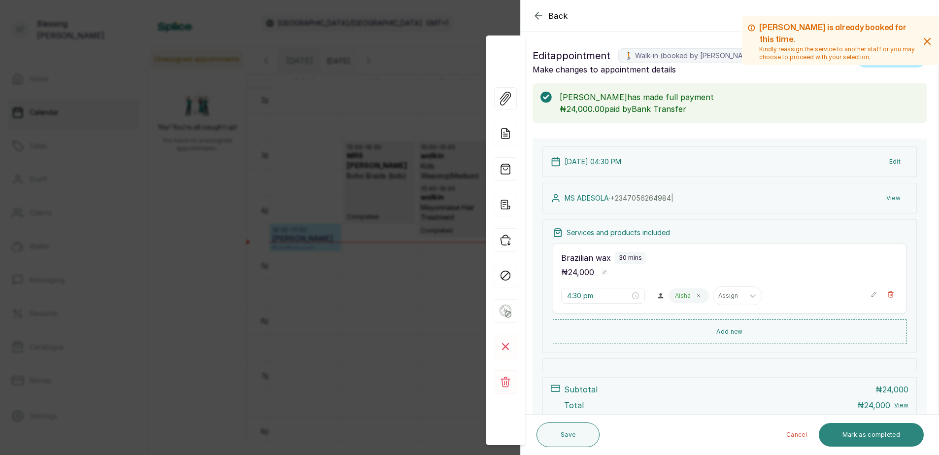
click at [860, 426] on button "Mark as completed" at bounding box center [871, 435] width 105 height 24
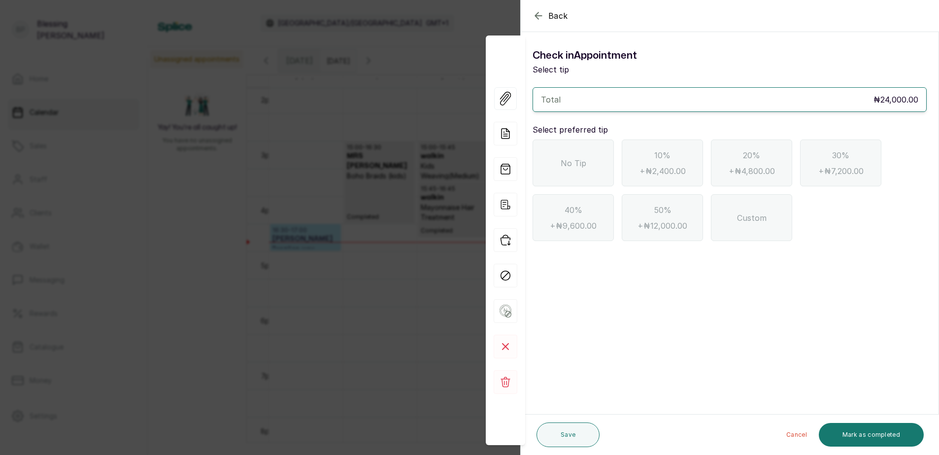
click at [578, 157] on span "No Tip" at bounding box center [574, 163] width 26 height 12
click at [888, 427] on button "Mark as completed" at bounding box center [871, 435] width 105 height 24
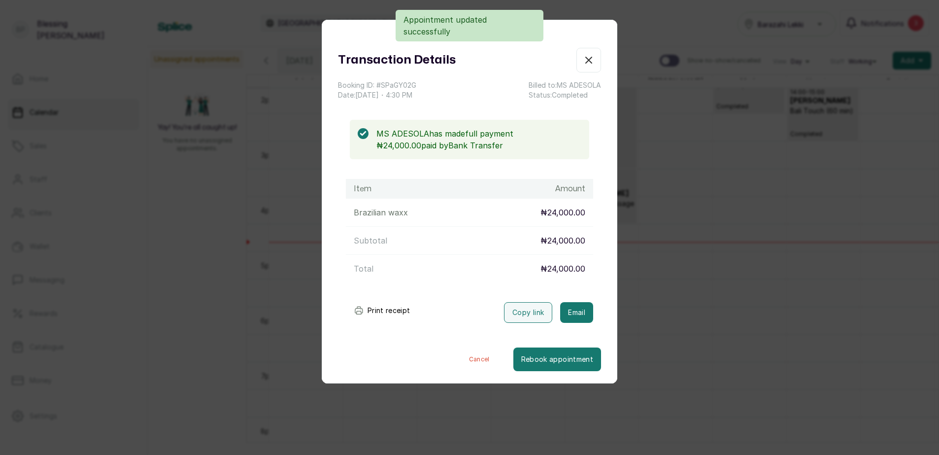
click at [390, 308] on button "Print receipt" at bounding box center [382, 311] width 72 height 20
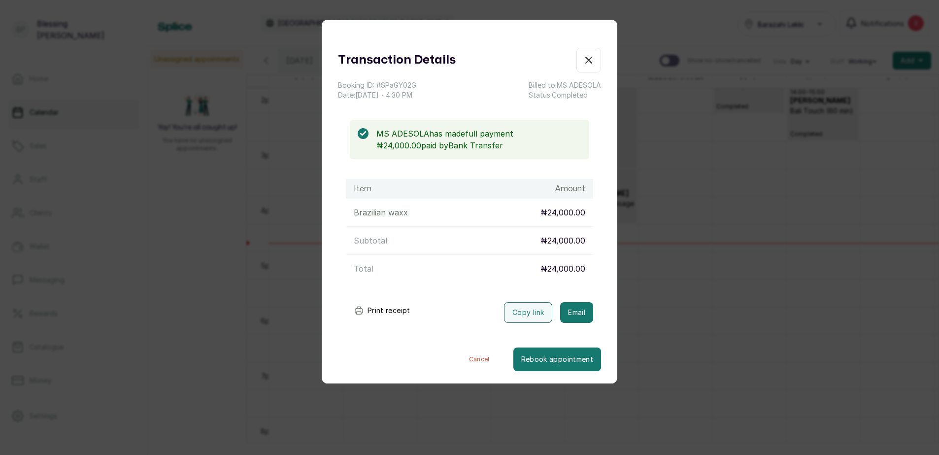
click at [583, 56] on icon "button" at bounding box center [589, 60] width 12 height 12
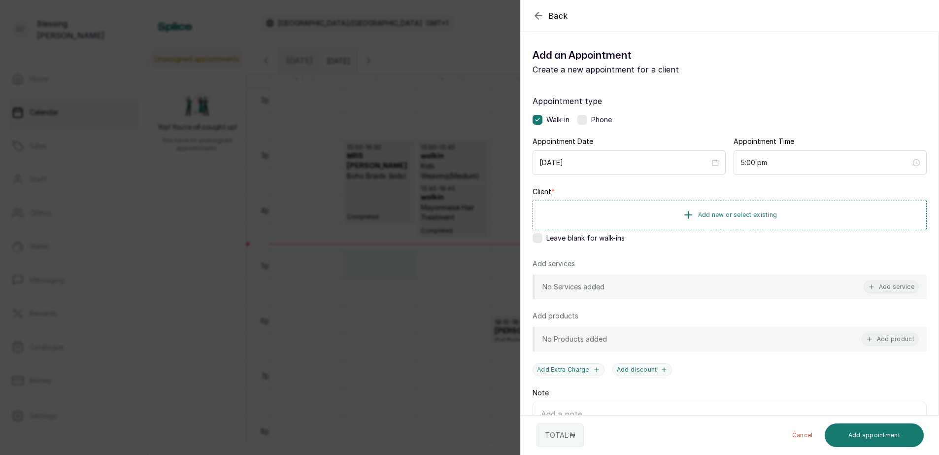
click at [533, 235] on label at bounding box center [538, 238] width 10 height 10
click at [874, 287] on button "Add service" at bounding box center [891, 286] width 55 height 13
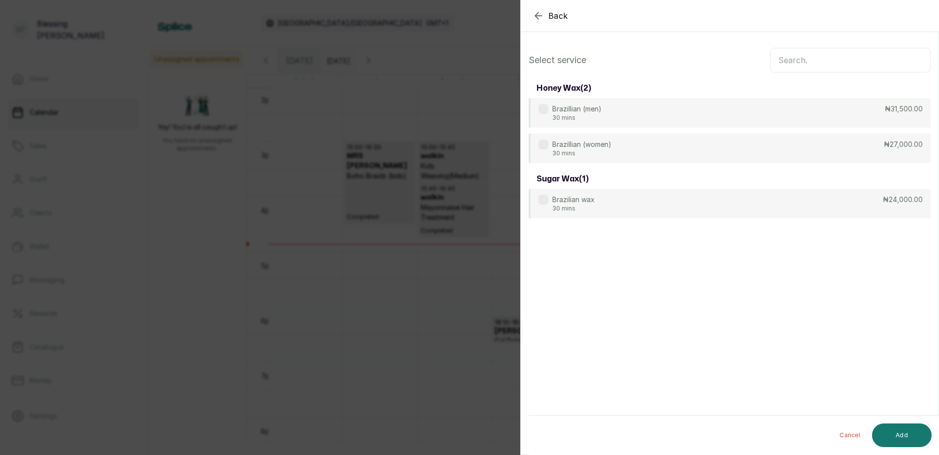
click at [794, 58] on input "text" at bounding box center [850, 60] width 161 height 25
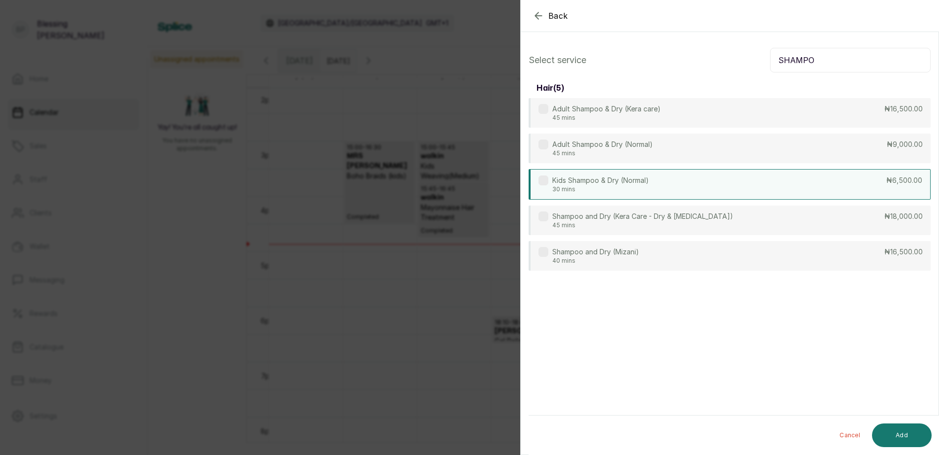
click at [901, 179] on p "₦6,500.00" at bounding box center [905, 180] width 36 height 10
click at [858, 60] on input "SHAMPO" at bounding box center [850, 60] width 161 height 25
type input "S"
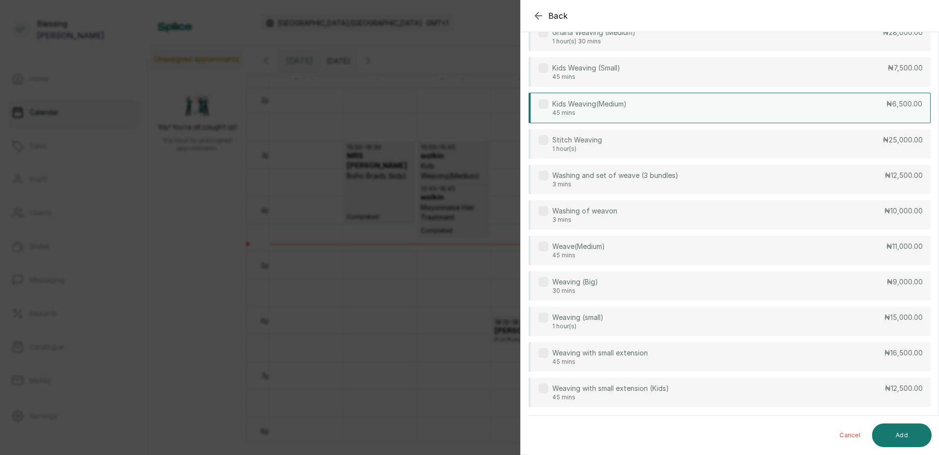
click at [887, 107] on p "₦6,500.00" at bounding box center [905, 104] width 36 height 10
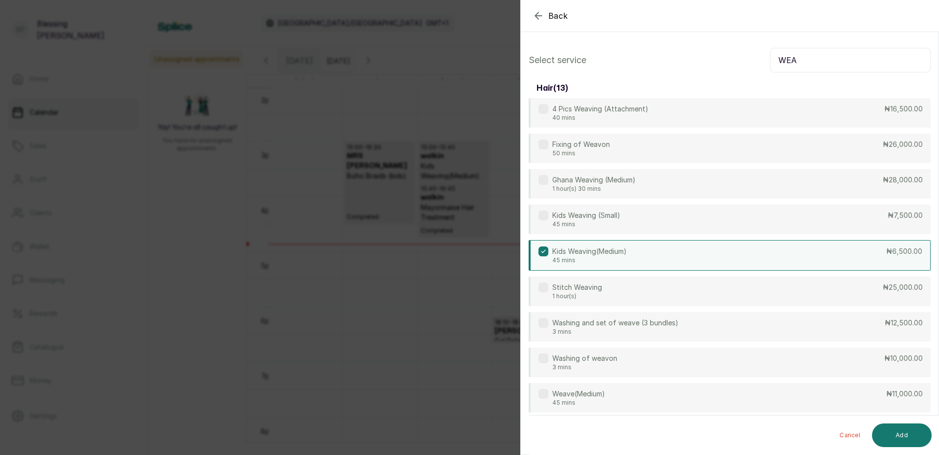
click at [815, 64] on input "WEA" at bounding box center [850, 60] width 161 height 25
type input "W"
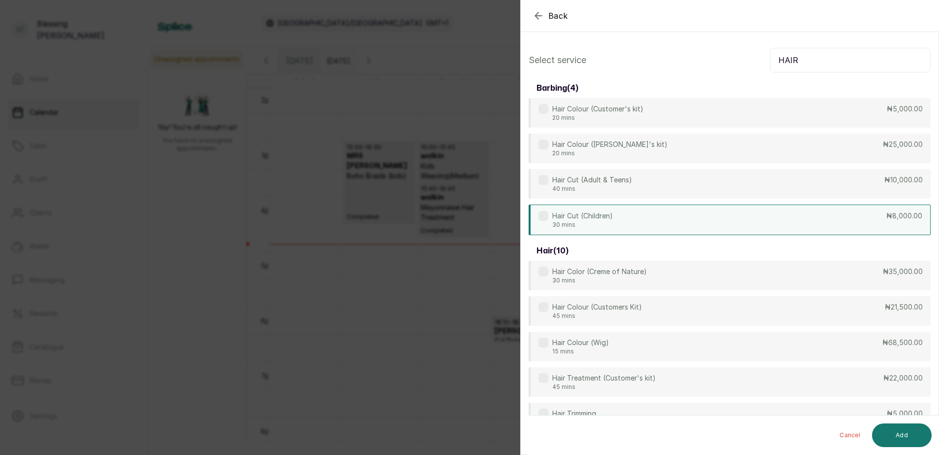
type input "HAIR"
click at [887, 218] on p "₦8,000.00" at bounding box center [905, 216] width 36 height 10
click at [897, 433] on button "Add" at bounding box center [902, 435] width 60 height 24
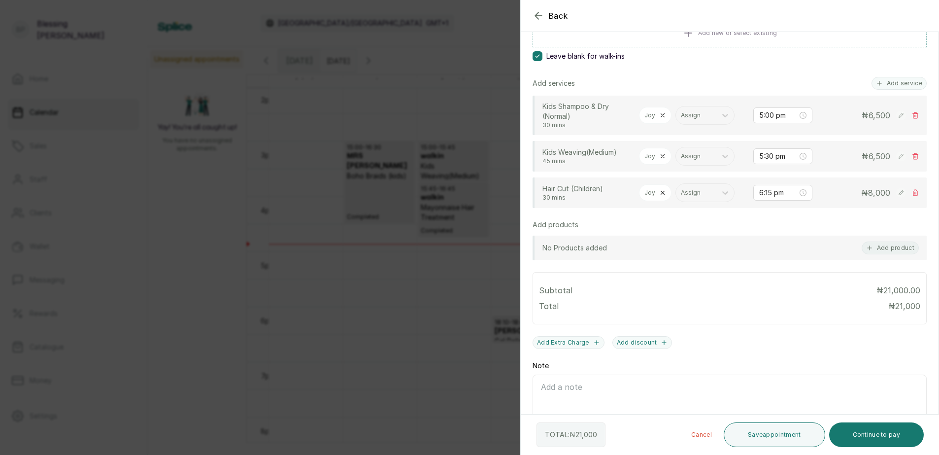
scroll to position [183, 0]
click at [662, 155] on icon at bounding box center [662, 155] width 3 height 3
click at [662, 155] on div at bounding box center [660, 155] width 31 height 9
type input "AYO"
click at [659, 180] on div "Ayomide Oyetunji - Braider" at bounding box center [668, 180] width 99 height 18
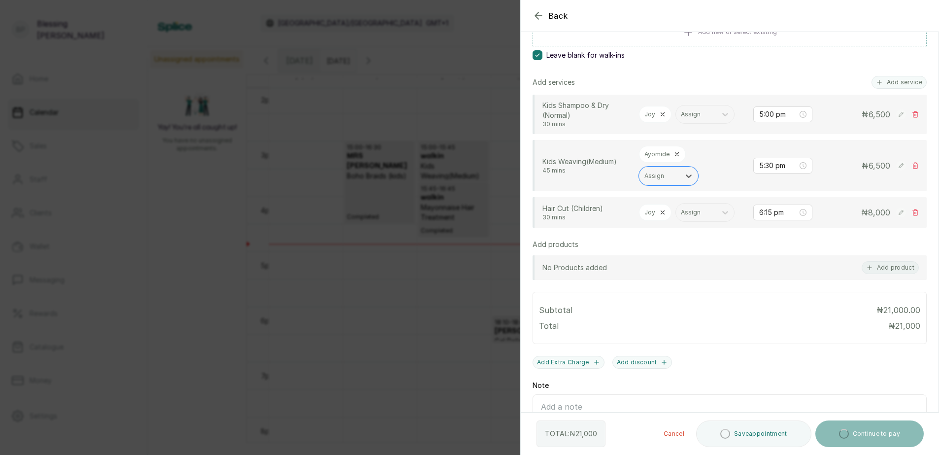
click at [664, 212] on icon at bounding box center [662, 212] width 7 height 7
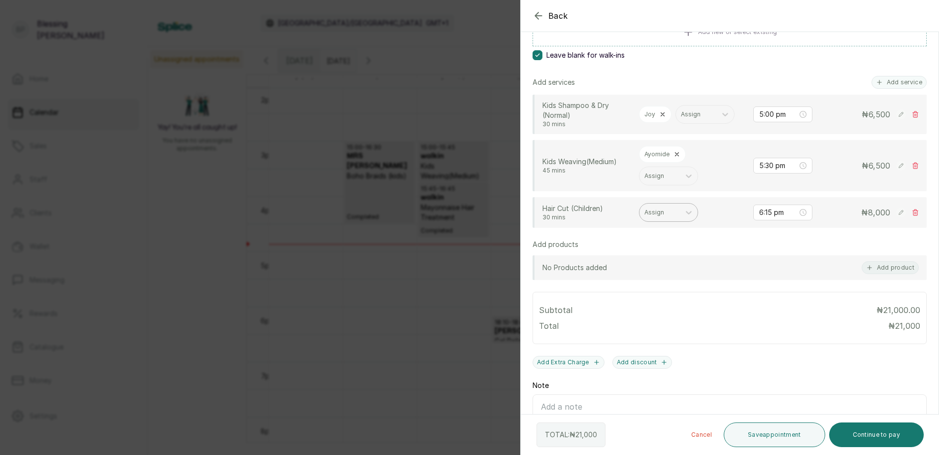
click at [663, 212] on div at bounding box center [660, 212] width 31 height 9
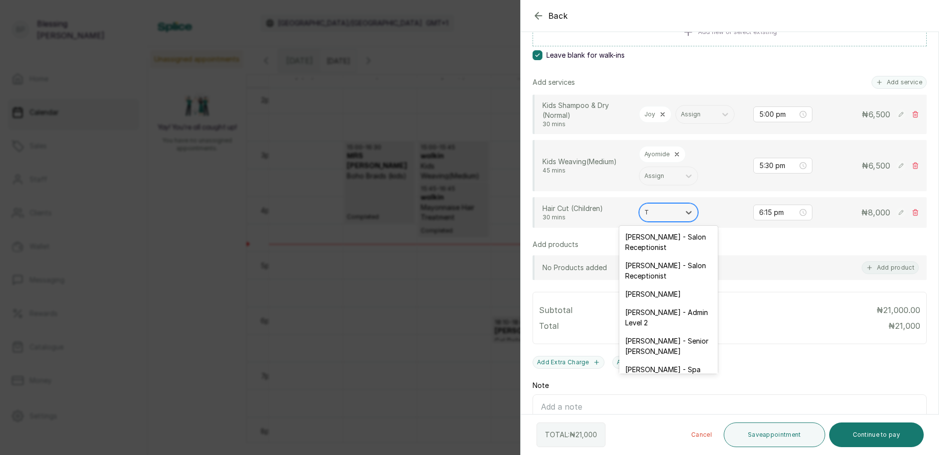
type input "TA"
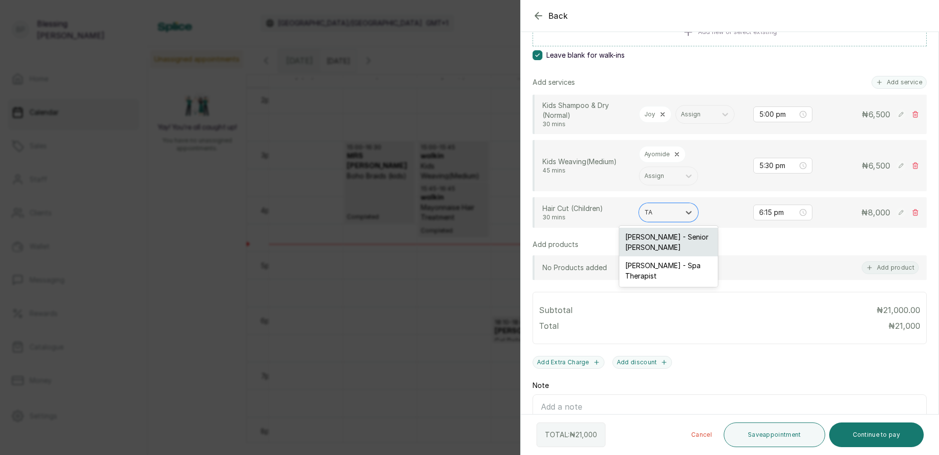
click at [661, 240] on div "Taofeek Akanbi - Senior Barber" at bounding box center [668, 242] width 99 height 29
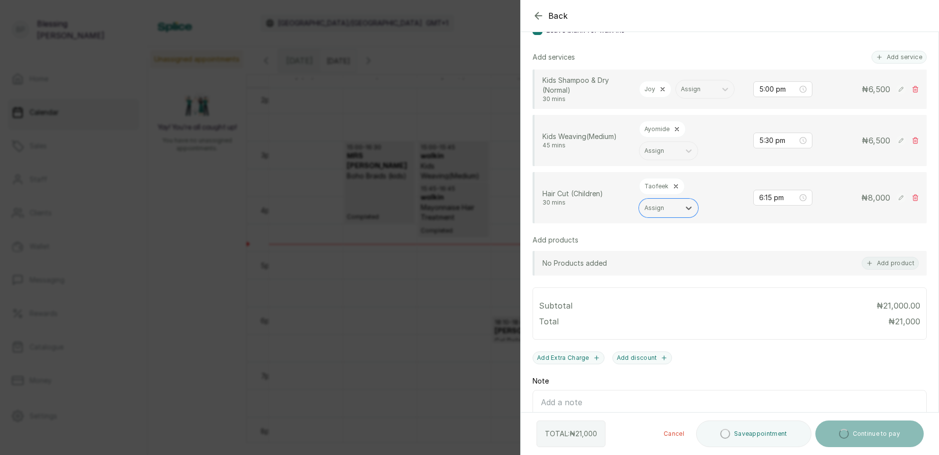
scroll to position [264, 0]
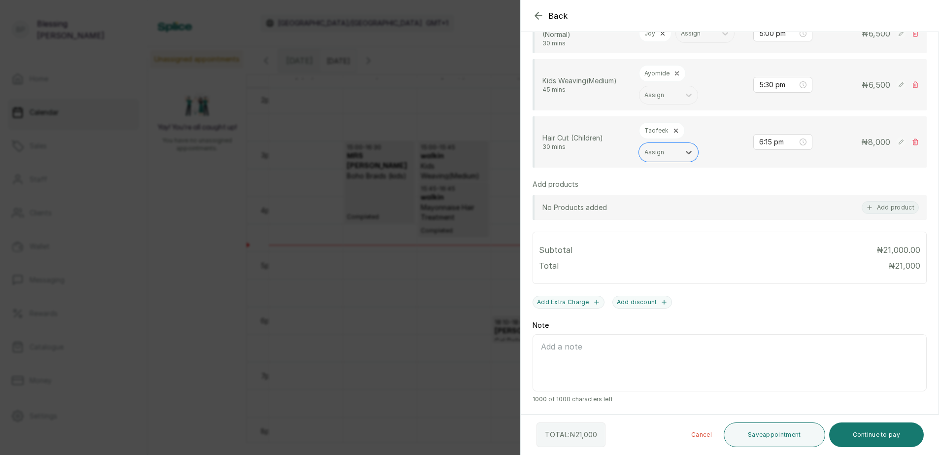
click at [883, 431] on button "Continue to pay" at bounding box center [876, 434] width 95 height 25
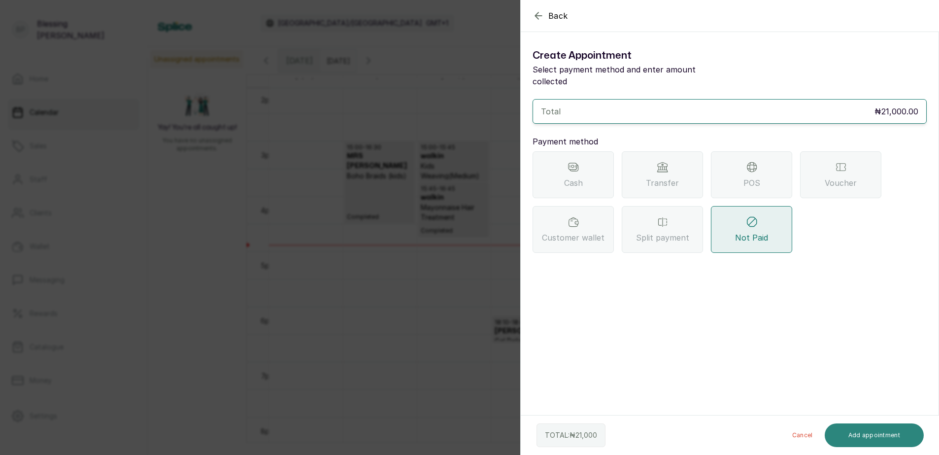
scroll to position [0, 0]
click at [761, 161] on div "POS" at bounding box center [751, 174] width 81 height 47
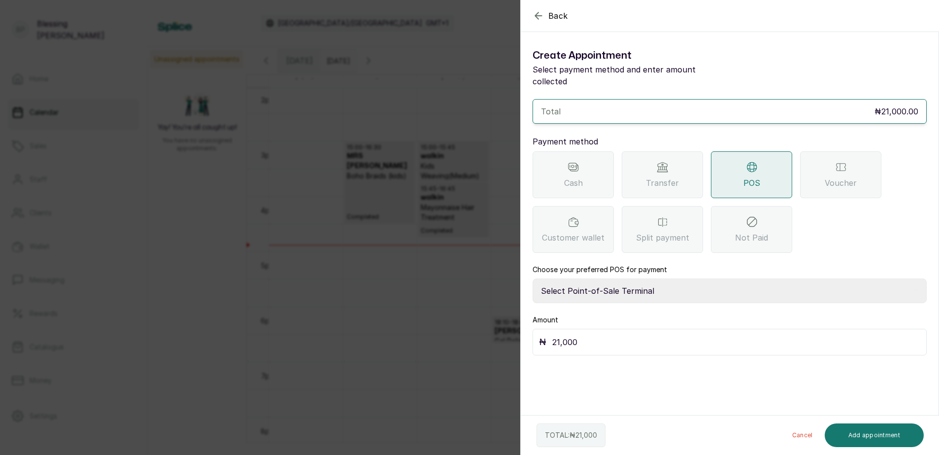
click at [639, 281] on select "Select Point-of-Sale Terminal Paystack POS Paystack-Titan Access POS Access Ban…" at bounding box center [730, 290] width 394 height 25
select select "167b6f8a-d5d1-4786-a93b-04c747e16f1a"
click at [533, 278] on select "Select Point-of-Sale Terminal Paystack POS Paystack-Titan Access POS Access Ban…" at bounding box center [730, 290] width 394 height 25
click at [876, 430] on button "Add appointment" at bounding box center [875, 435] width 100 height 24
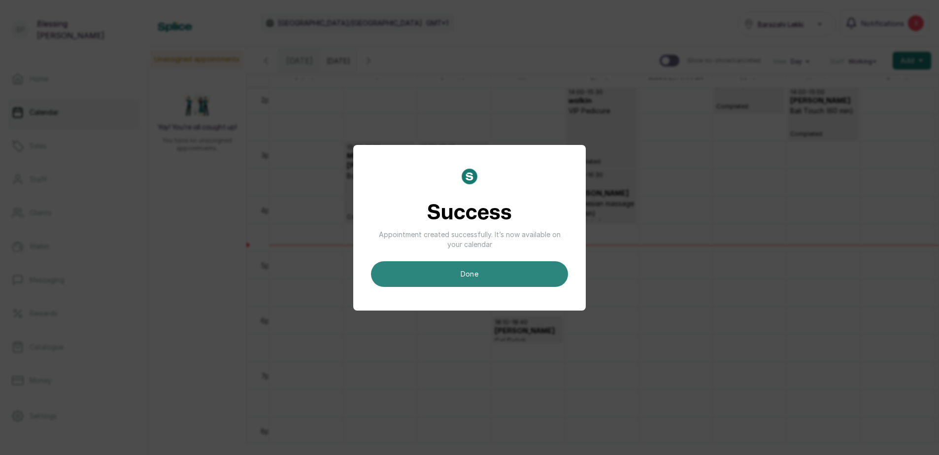
click at [520, 263] on button "done" at bounding box center [469, 274] width 197 height 26
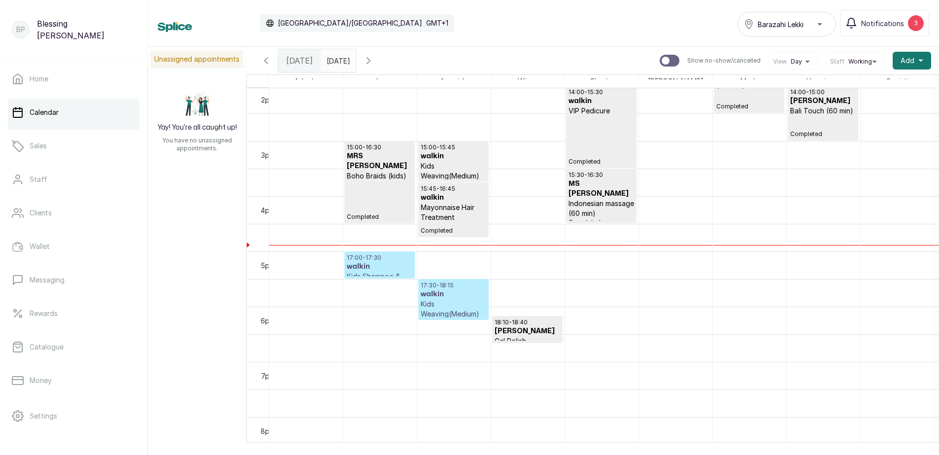
click at [392, 265] on h3 "walkin" at bounding box center [380, 267] width 66 height 10
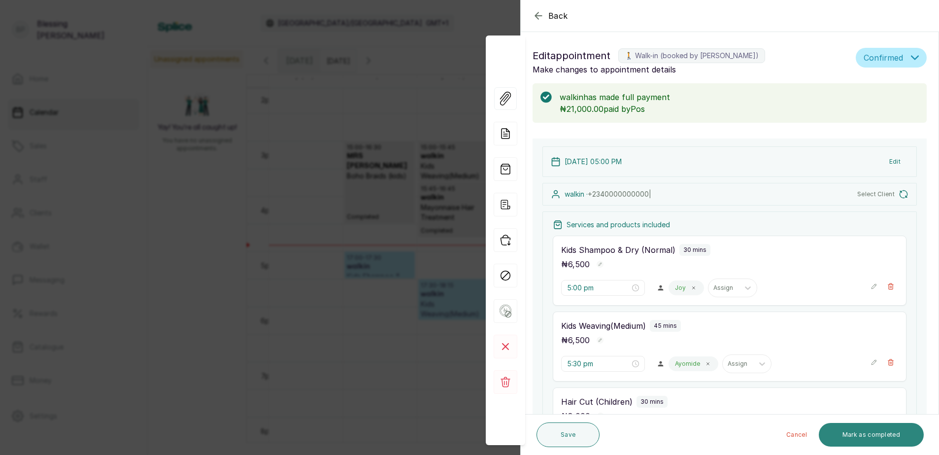
click at [868, 428] on button "Mark as completed" at bounding box center [871, 435] width 105 height 24
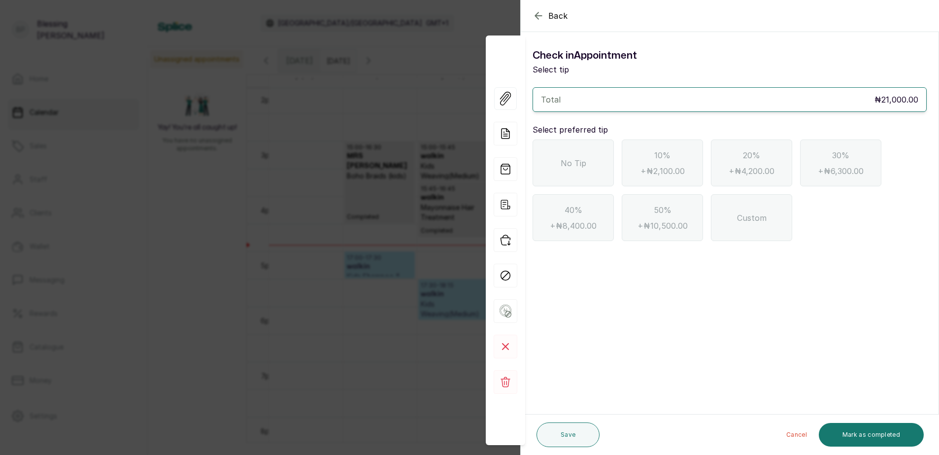
click at [575, 174] on div "No Tip" at bounding box center [573, 162] width 81 height 47
click at [900, 430] on button "Mark as completed" at bounding box center [871, 435] width 105 height 24
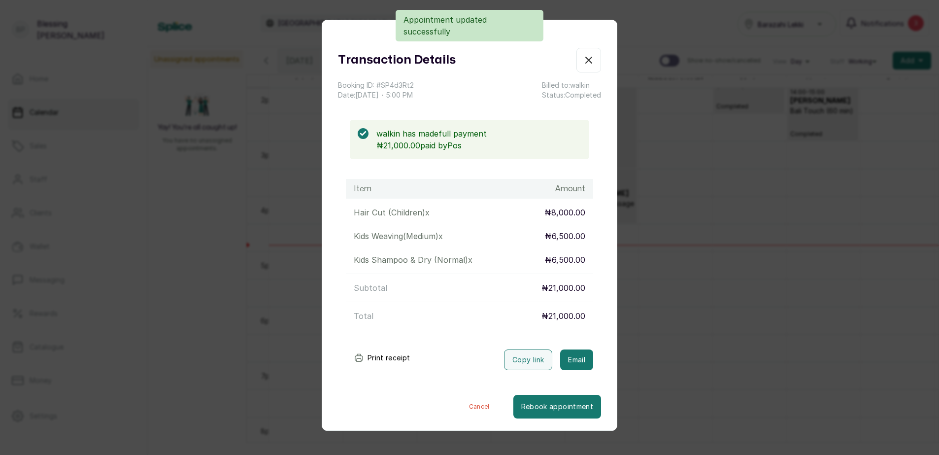
click at [392, 356] on button "Print receipt" at bounding box center [382, 358] width 72 height 20
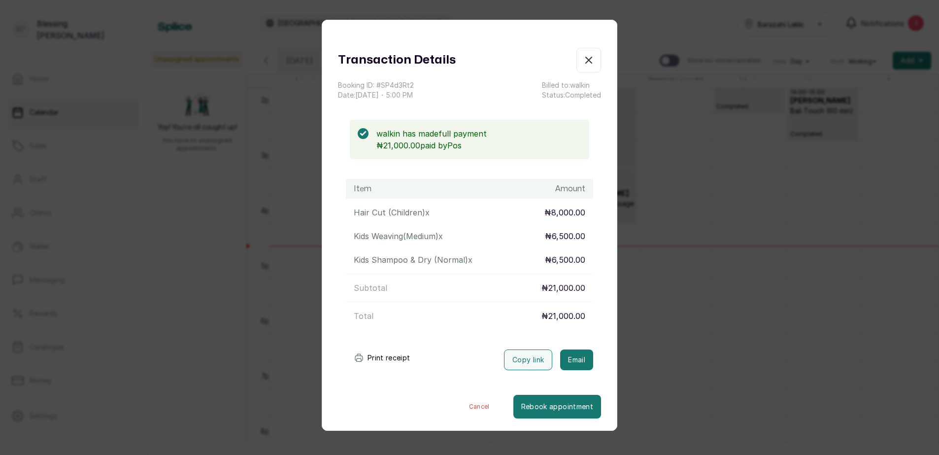
click at [589, 62] on button "Show no-show/cancelled" at bounding box center [589, 60] width 25 height 25
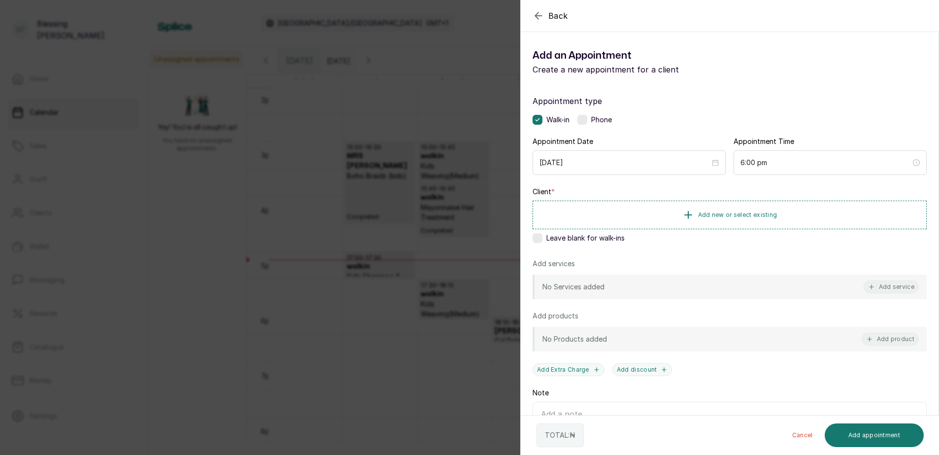
click at [364, 93] on div "Back Add Appointment Add an Appointment Create a new appointment for a client A…" at bounding box center [469, 227] width 939 height 455
click at [540, 237] on label at bounding box center [538, 238] width 10 height 10
click at [881, 294] on div "No Services added Add service" at bounding box center [730, 287] width 394 height 25
click at [880, 288] on button "Add service" at bounding box center [891, 286] width 55 height 13
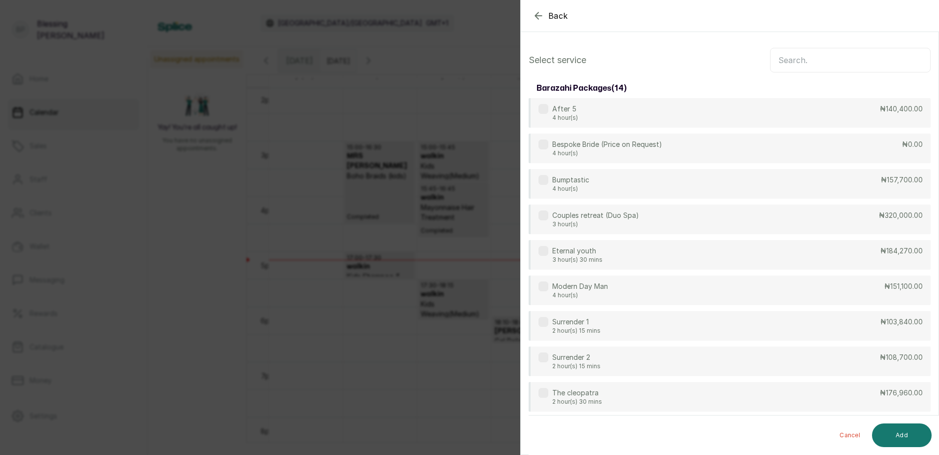
click at [778, 65] on input "text" at bounding box center [850, 60] width 161 height 25
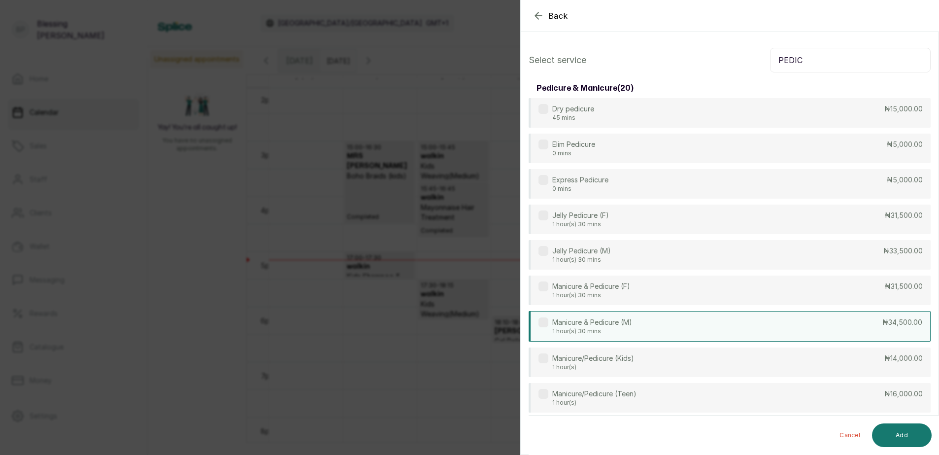
type input "PEDIC"
click at [859, 328] on div "Manicure & Pedicure (M) 1 hour(s) 30 mins ₦34,500.00" at bounding box center [730, 326] width 402 height 31
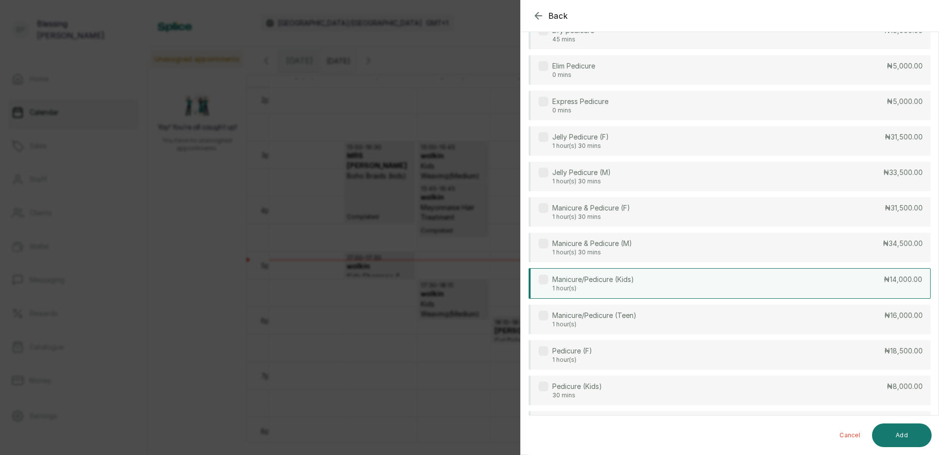
scroll to position [99, 0]
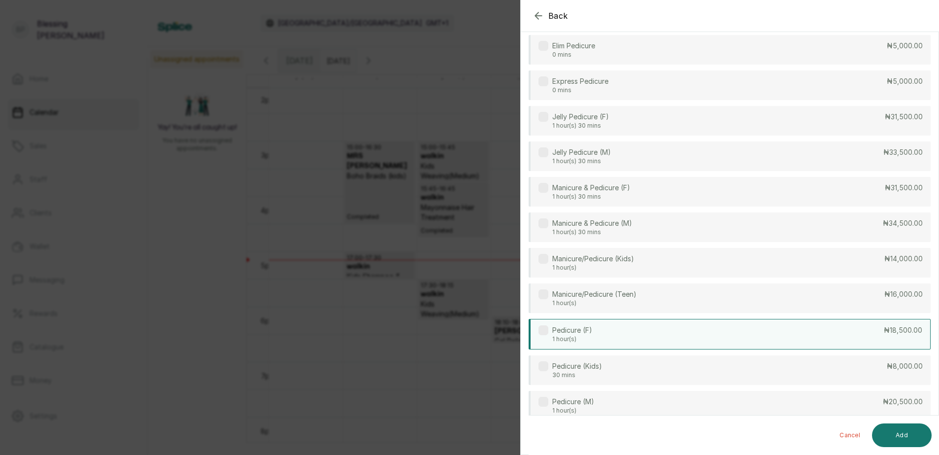
click at [868, 332] on div "Pedicure (F) 1 hour(s) ₦18,500.00" at bounding box center [730, 334] width 402 height 31
click at [907, 426] on button "Add" at bounding box center [902, 435] width 60 height 24
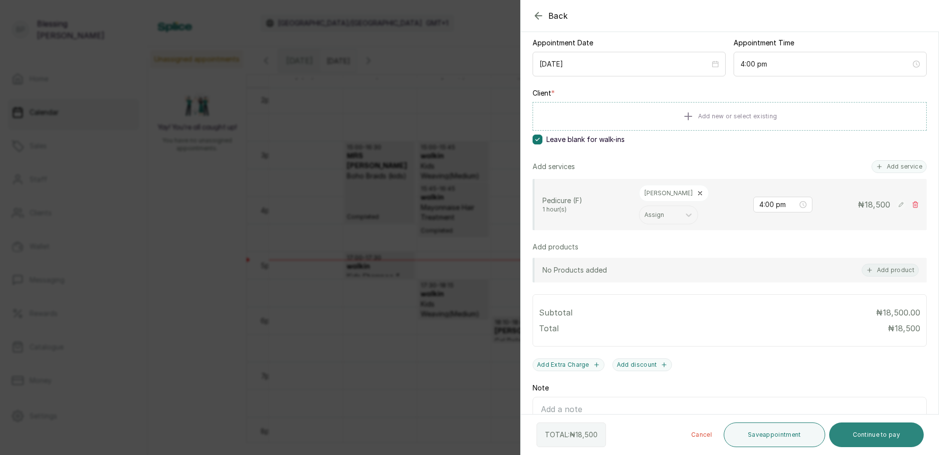
click at [882, 428] on button "Continue to pay" at bounding box center [876, 434] width 95 height 25
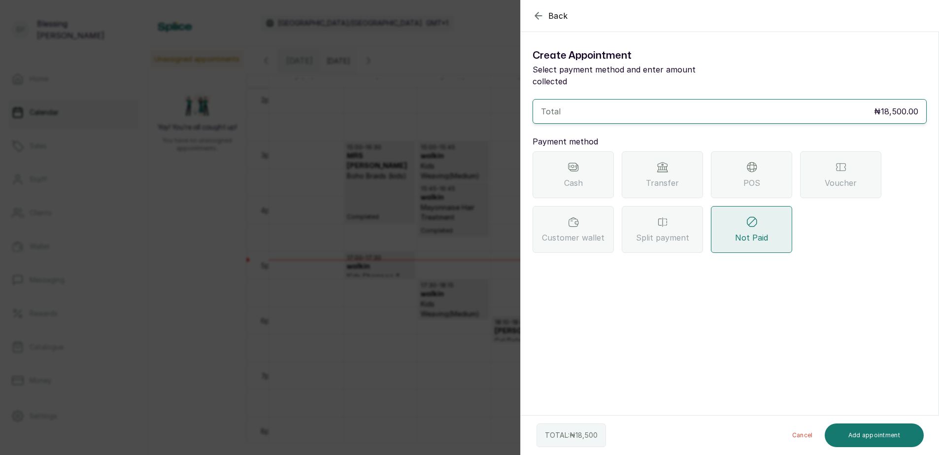
click at [747, 177] on span "POS" at bounding box center [752, 183] width 17 height 12
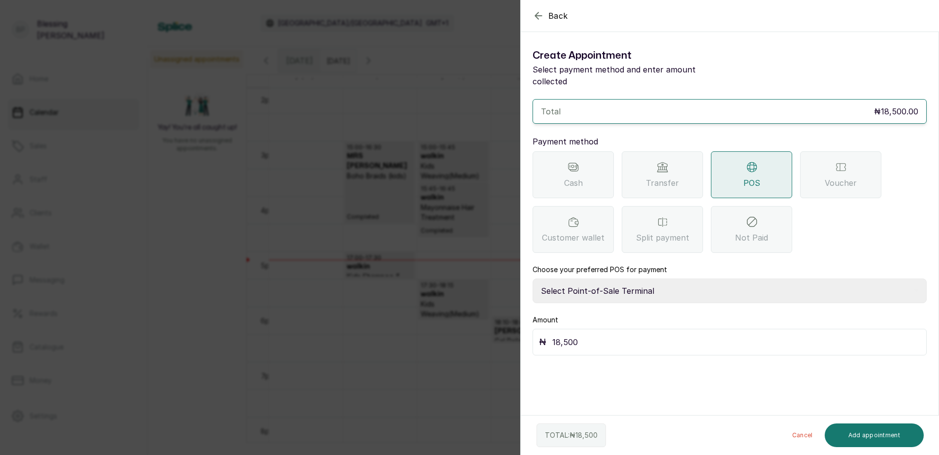
click at [591, 282] on select "Select Point-of-Sale Terminal Paystack POS Paystack-Titan Access POS Access Ban…" at bounding box center [730, 290] width 394 height 25
select select "4d1b21be-96f6-4525-8484-90dd038af117"
click at [533, 278] on select "Select Point-of-Sale Terminal Paystack POS Paystack-Titan Access POS Access Ban…" at bounding box center [730, 290] width 394 height 25
click at [872, 430] on button "Add appointment" at bounding box center [875, 435] width 100 height 24
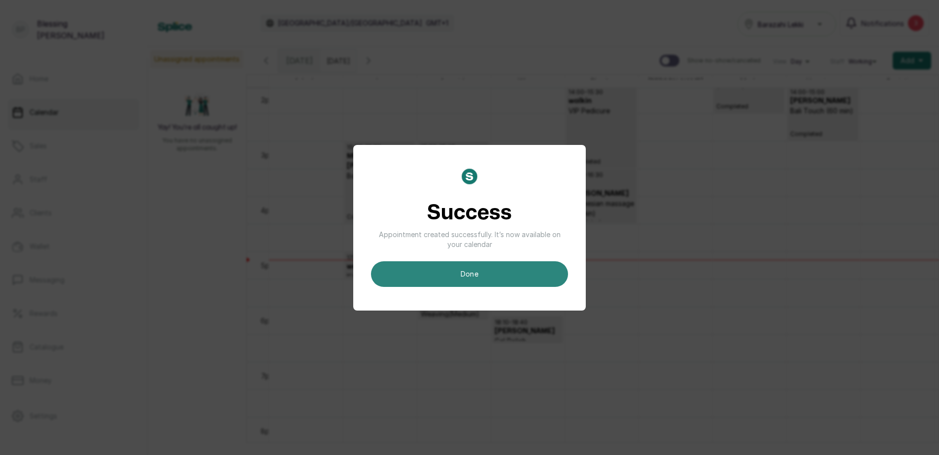
click at [499, 283] on button "done" at bounding box center [469, 274] width 197 height 26
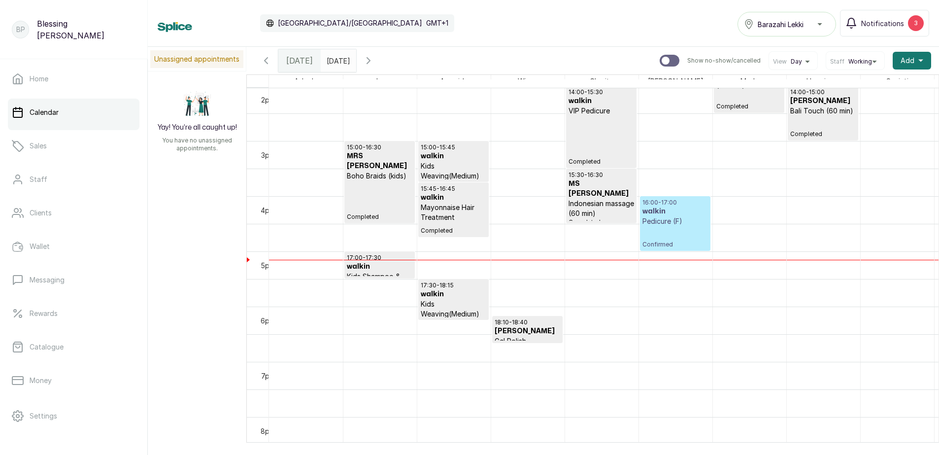
click at [671, 227] on div "16:00 - 17:00 walkin Pedicure (F) Confirmed" at bounding box center [676, 224] width 66 height 50
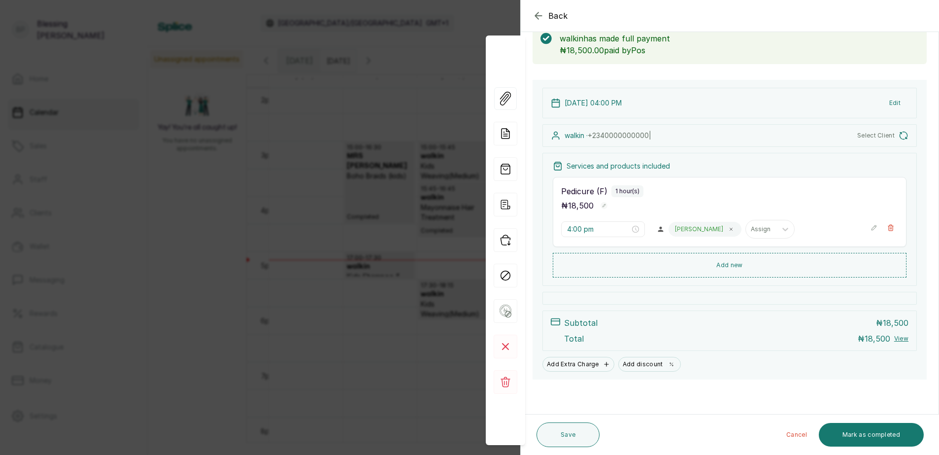
scroll to position [59, 0]
click at [882, 431] on button "Mark as completed" at bounding box center [871, 435] width 105 height 24
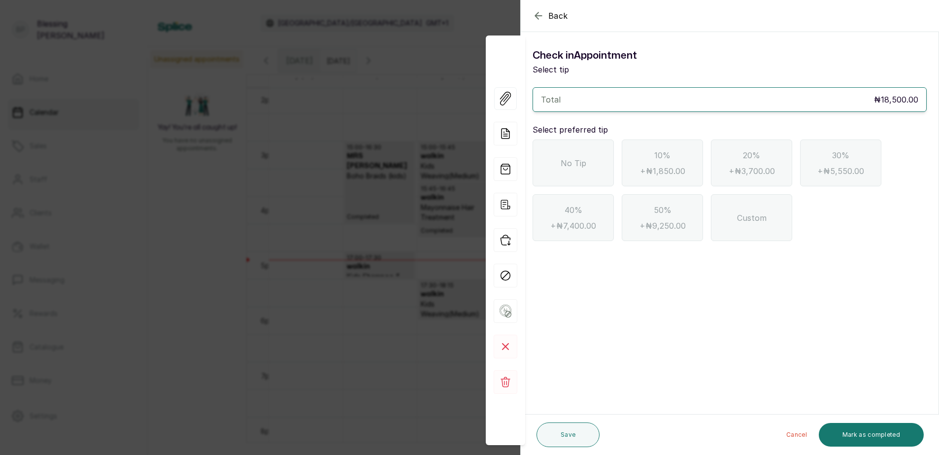
scroll to position [0, 0]
click at [558, 163] on div "No Tip" at bounding box center [573, 162] width 81 height 47
click at [892, 432] on button "Mark as completed" at bounding box center [871, 435] width 105 height 24
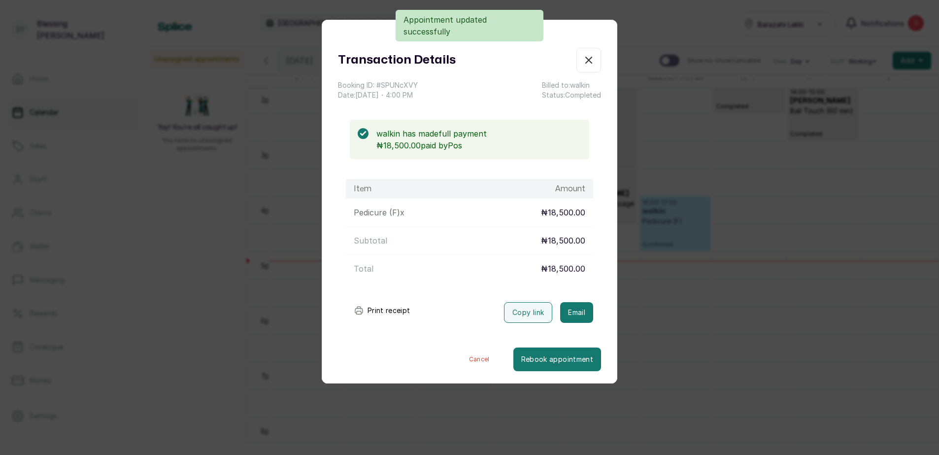
click at [398, 308] on button "Print receipt" at bounding box center [382, 311] width 72 height 20
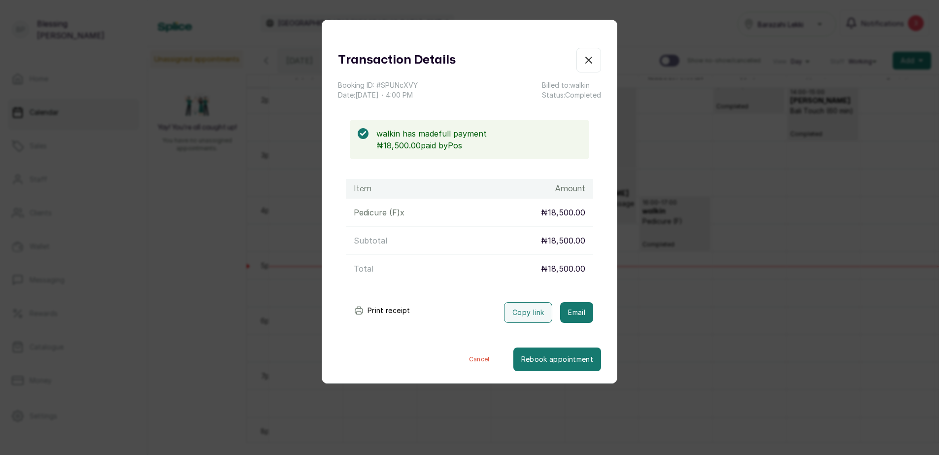
click at [577, 59] on button "Show no-show/cancelled" at bounding box center [589, 60] width 25 height 25
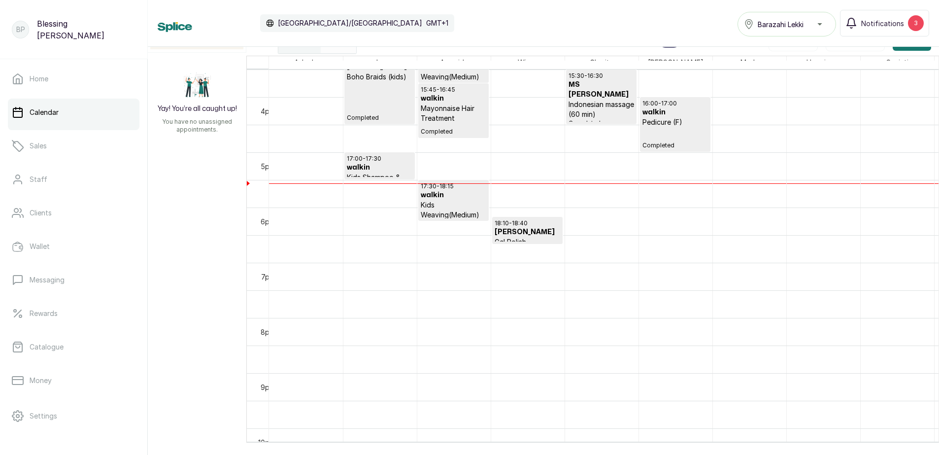
scroll to position [874, 0]
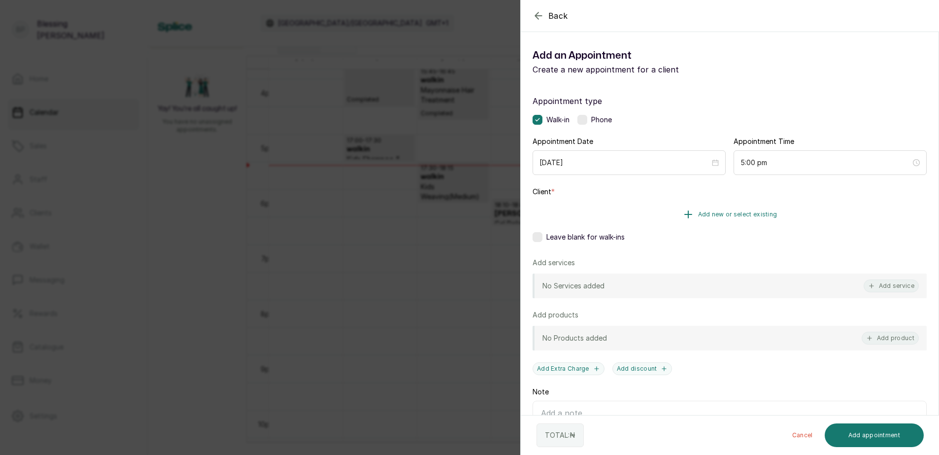
click at [691, 213] on button "Add new or select existing" at bounding box center [730, 215] width 394 height 28
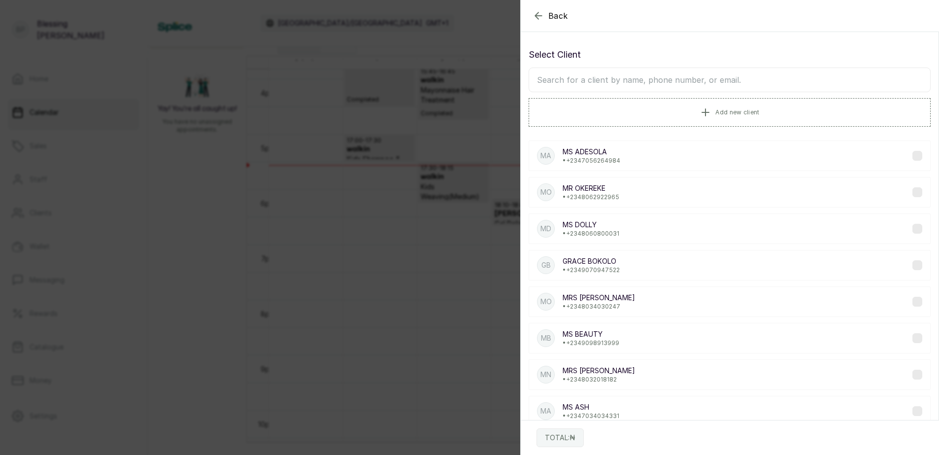
click at [587, 73] on input "text" at bounding box center [730, 80] width 402 height 25
click at [734, 114] on span "Add new client" at bounding box center [738, 112] width 44 height 8
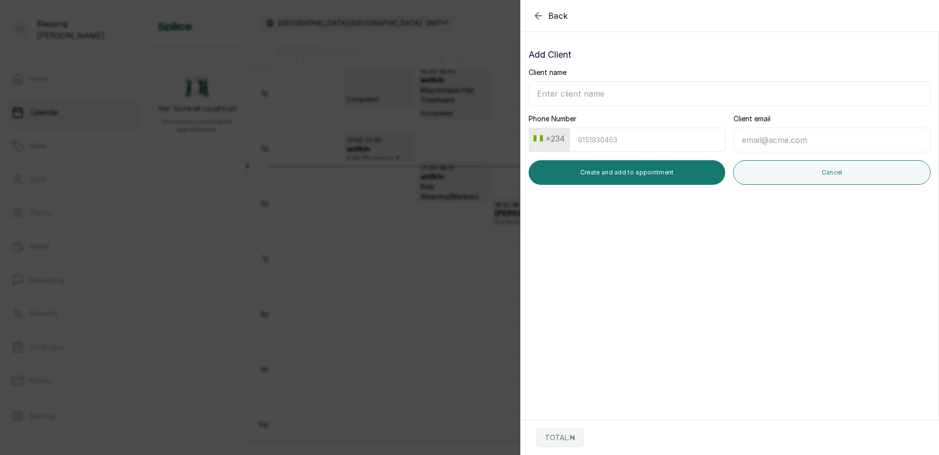
click at [582, 99] on input "Client name" at bounding box center [730, 93] width 402 height 25
type input "MR MAX"
click at [586, 132] on input "Phone Number" at bounding box center [648, 140] width 156 height 24
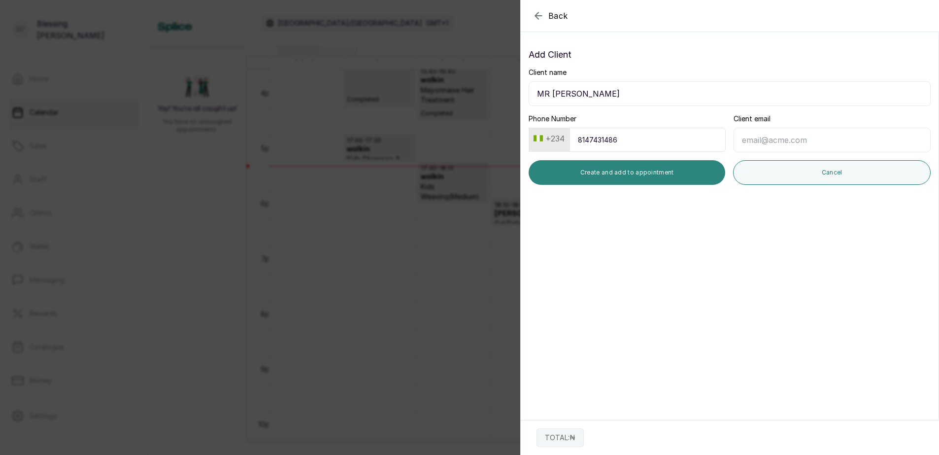
type input "8147431486"
click at [684, 179] on button "Create and add to appointment" at bounding box center [627, 172] width 197 height 25
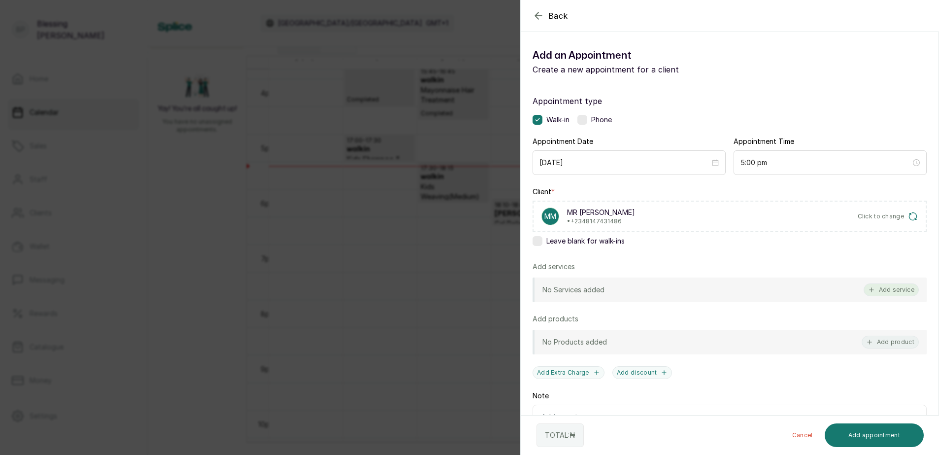
click at [892, 287] on button "Add service" at bounding box center [891, 289] width 55 height 13
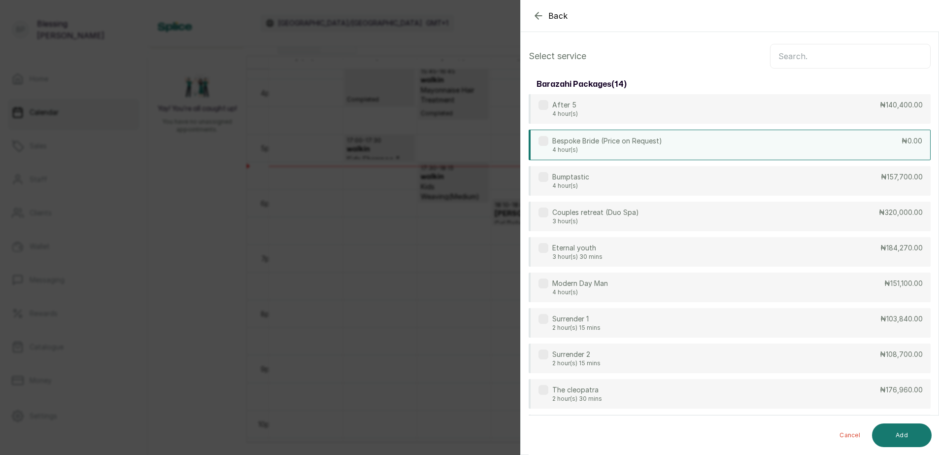
scroll to position [0, 0]
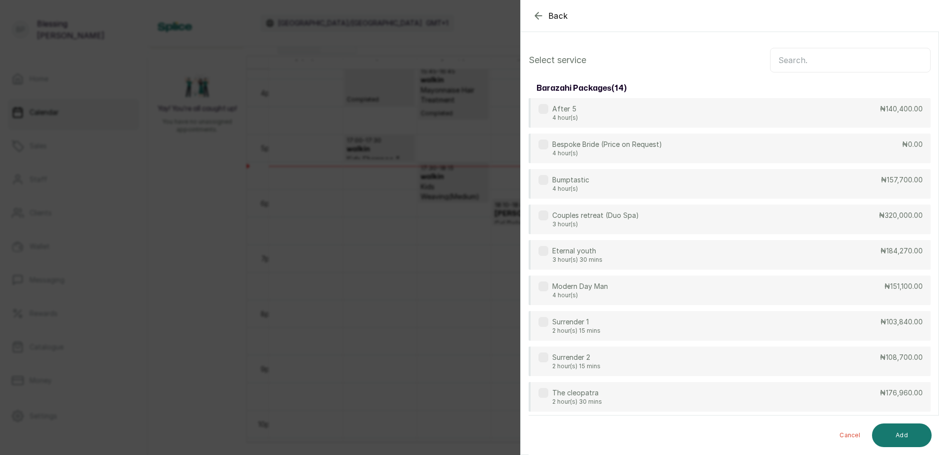
click at [793, 63] on input "text" at bounding box center [850, 60] width 161 height 25
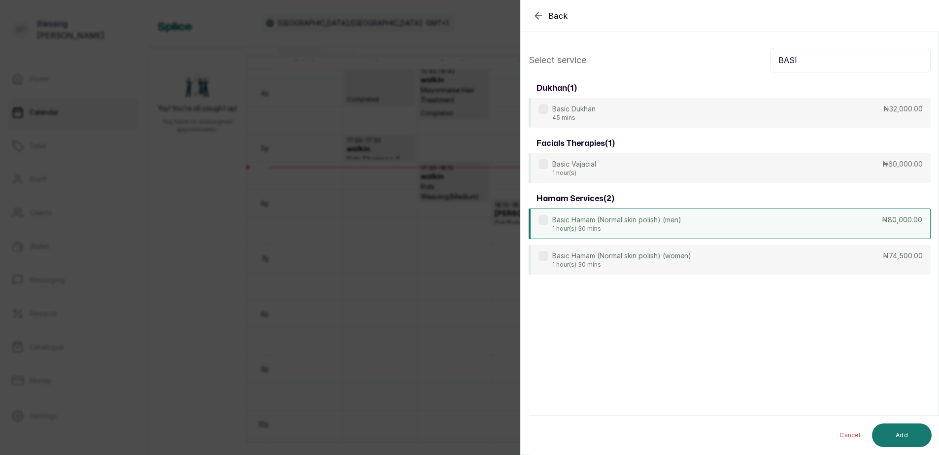
type input "BASI"
click at [898, 225] on div "Basic Hamam (Normal skin polish) (men) 1 hour(s) 30 mins ₦80,000.00" at bounding box center [730, 223] width 402 height 31
click at [902, 429] on button "Add" at bounding box center [902, 435] width 60 height 24
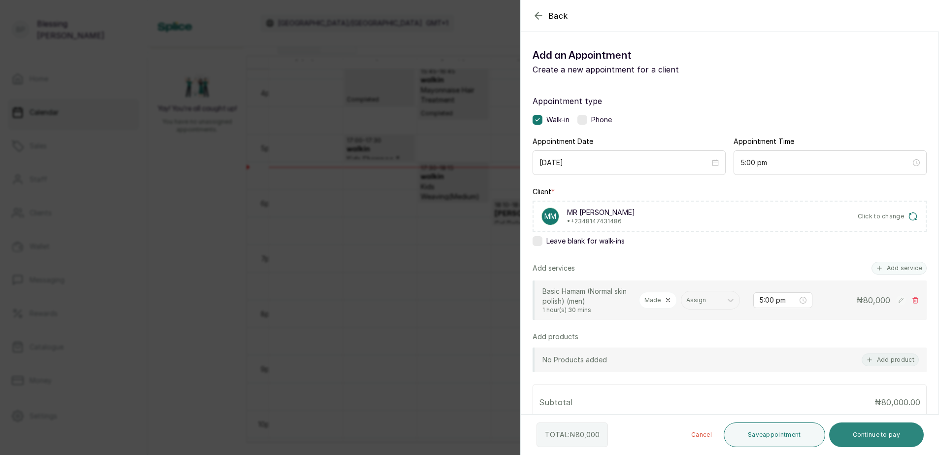
click at [879, 430] on button "Continue to pay" at bounding box center [876, 434] width 95 height 25
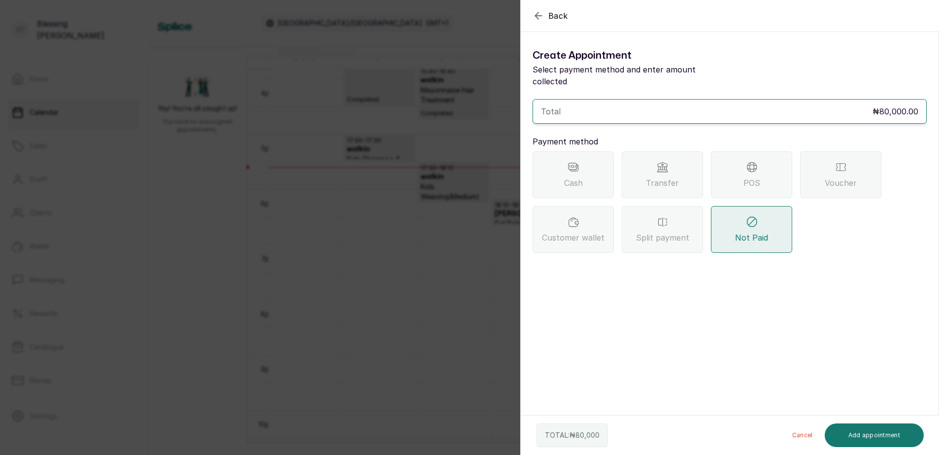
click at [683, 167] on div "Transfer" at bounding box center [662, 174] width 81 height 47
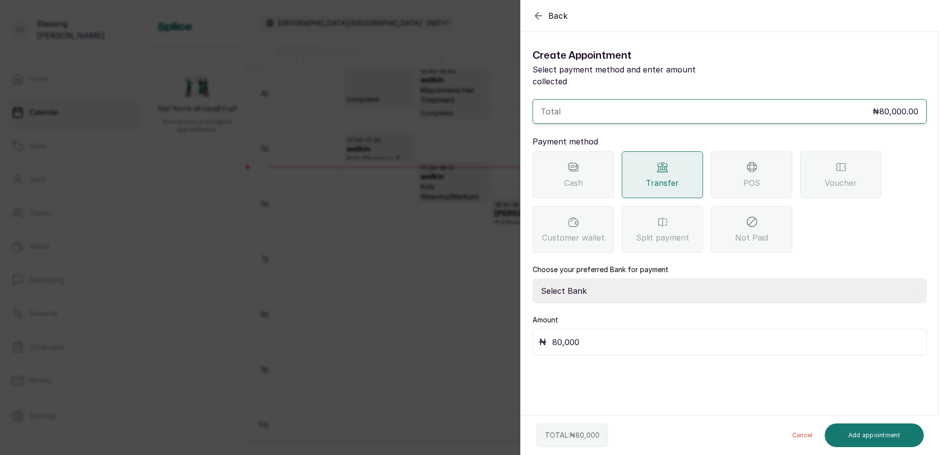
click at [576, 281] on select "Select Bank BARAZAHI LIMITED Access Bank TRACTION/TR BARAZAHI Paystack-Titan Ba…" at bounding box center [730, 290] width 394 height 25
select select "3da602f6-cb5f-407a-81f6-dc86d0307638"
click at [533, 278] on select "Select Bank BARAZAHI LIMITED Access Bank TRACTION/TR BARAZAHI Paystack-Titan Ba…" at bounding box center [730, 290] width 394 height 25
click at [890, 431] on button "Add appointment" at bounding box center [875, 435] width 100 height 24
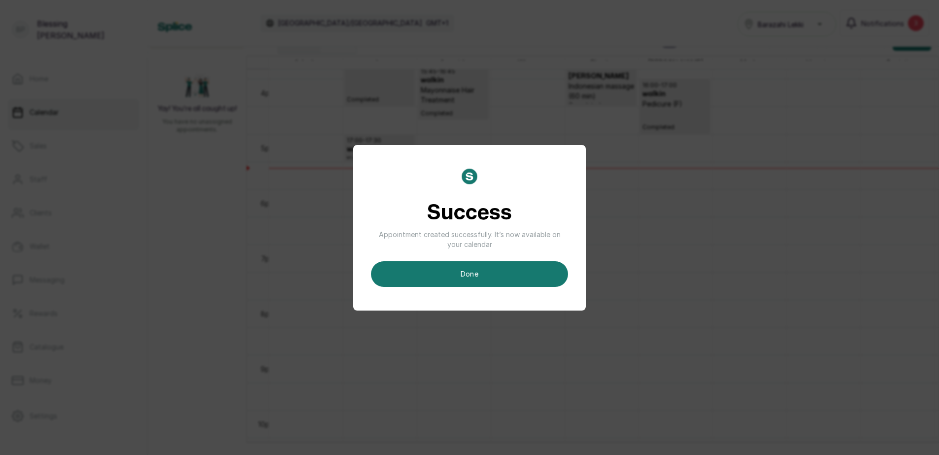
click at [499, 274] on button "done" at bounding box center [469, 274] width 197 height 26
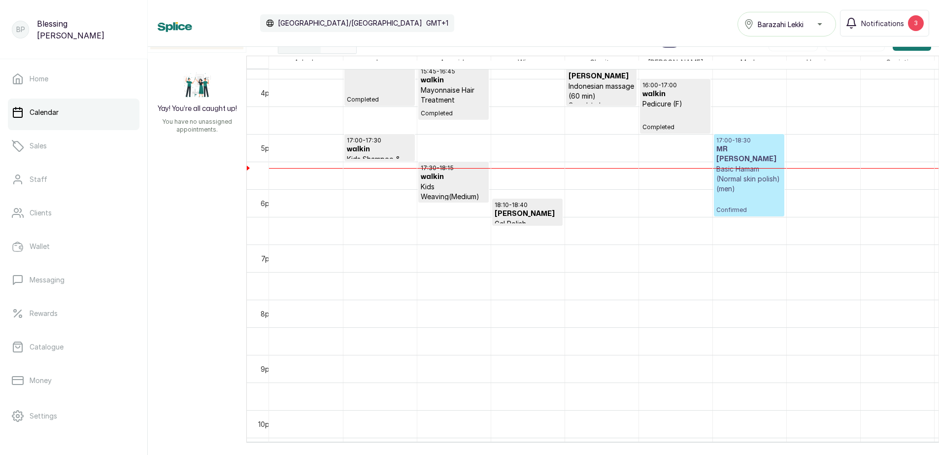
click at [741, 143] on p "17:00 - 18:30" at bounding box center [750, 141] width 66 height 8
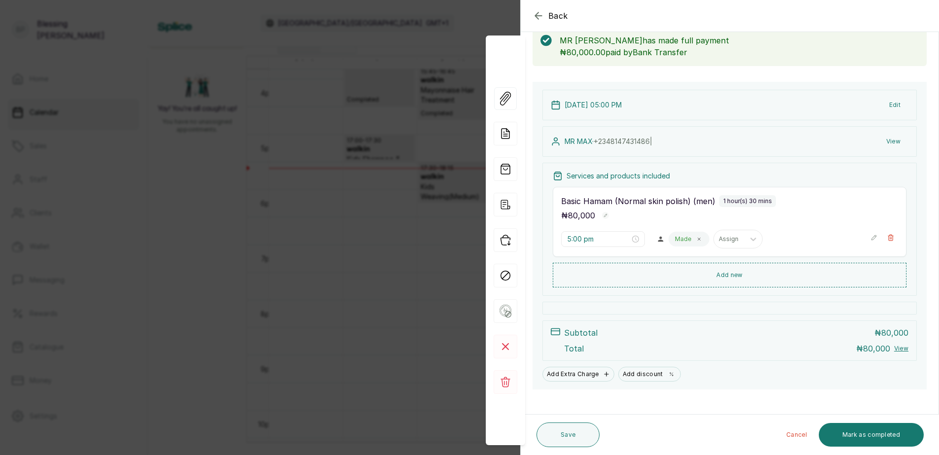
scroll to position [67, 0]
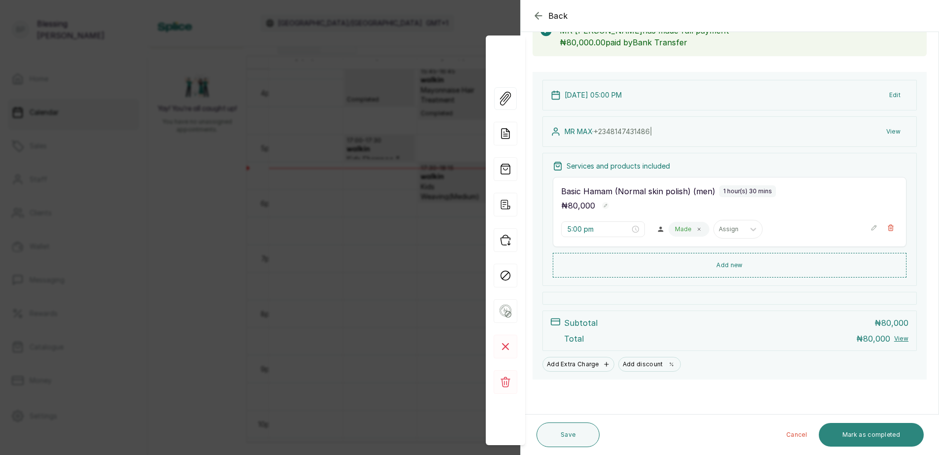
click at [874, 427] on button "Mark as completed" at bounding box center [871, 435] width 105 height 24
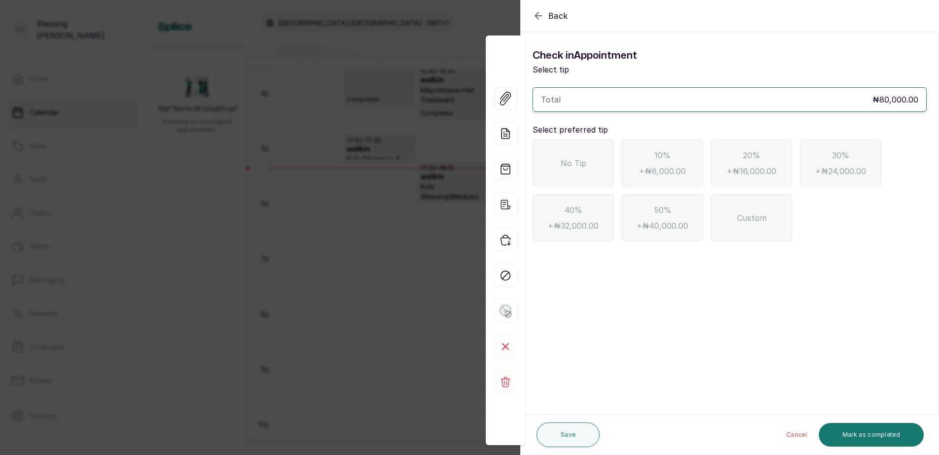
scroll to position [0, 0]
click at [588, 167] on div "No Tip" at bounding box center [573, 162] width 81 height 47
click at [915, 430] on button "Mark as completed" at bounding box center [871, 435] width 105 height 24
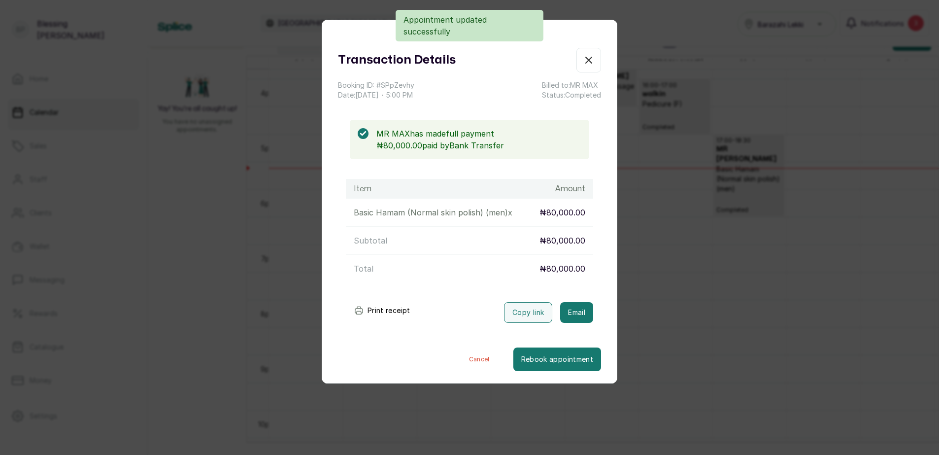
click at [405, 310] on button "Print receipt" at bounding box center [382, 311] width 72 height 20
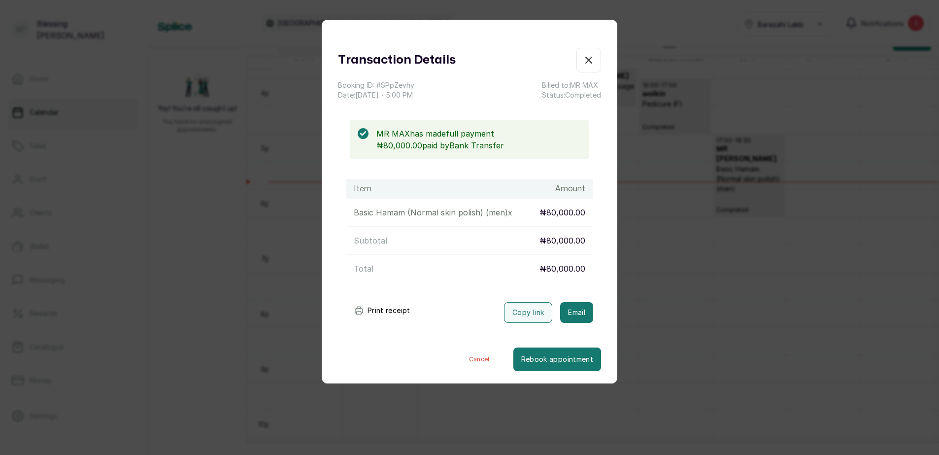
click at [583, 61] on icon "button" at bounding box center [589, 60] width 12 height 12
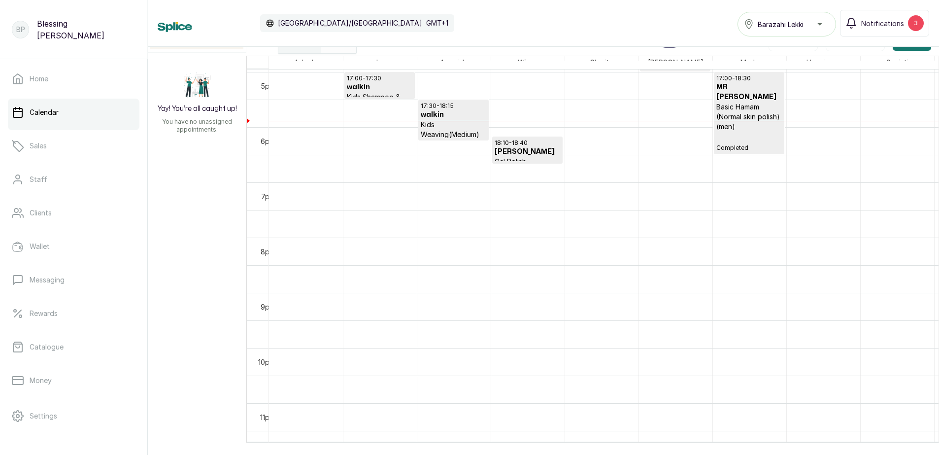
scroll to position [912, 0]
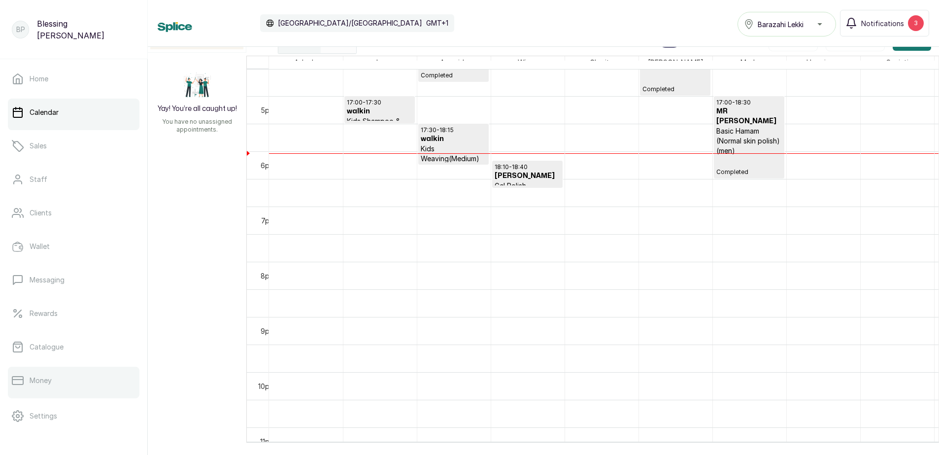
click at [47, 384] on p "Money" at bounding box center [41, 381] width 22 height 10
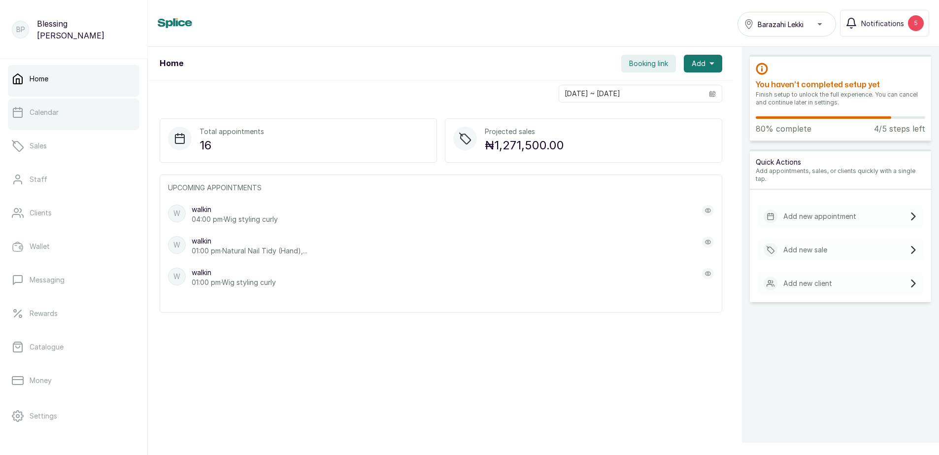
click at [52, 113] on p "Calendar" at bounding box center [44, 112] width 29 height 10
